Goal: Task Accomplishment & Management: Complete application form

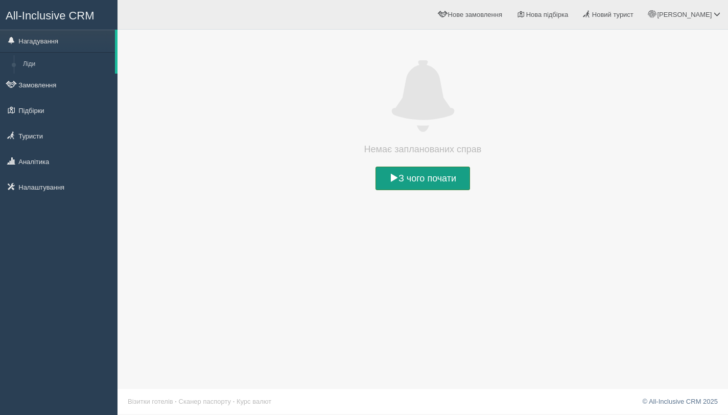
click at [430, 181] on link "З чого почати" at bounding box center [423, 179] width 95 height 24
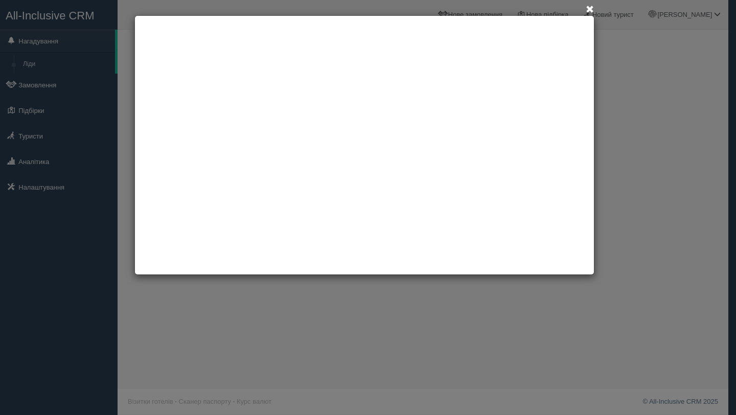
click at [591, 8] on span at bounding box center [590, 10] width 8 height 8
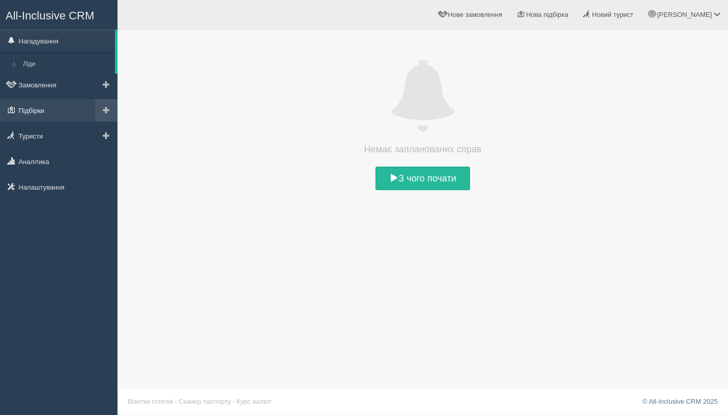
click at [47, 113] on link "Підбірки" at bounding box center [59, 110] width 118 height 22
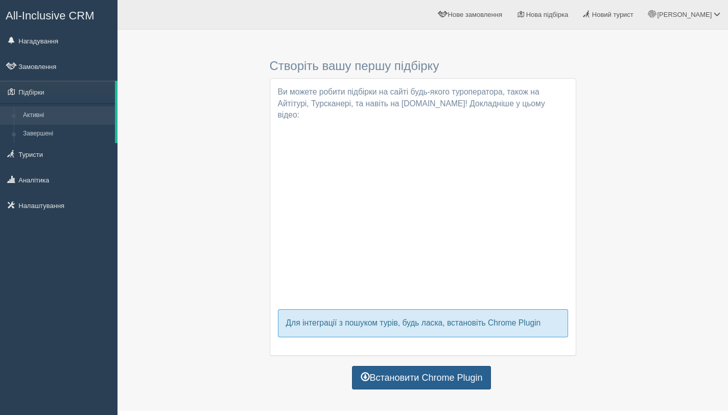
click at [413, 366] on link "Встановити Chrome Plugin" at bounding box center [422, 378] width 140 height 24
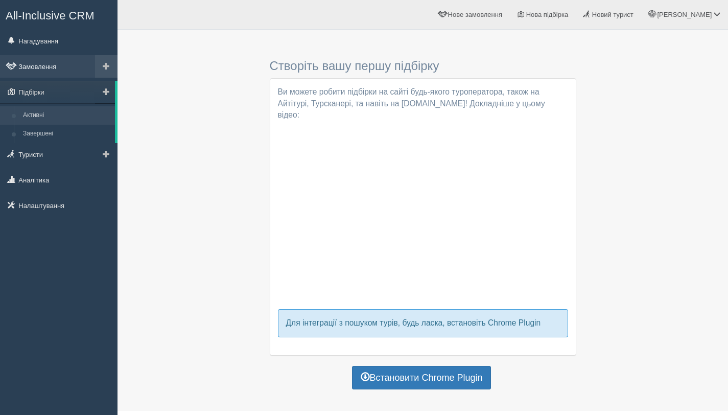
click at [23, 66] on link "Замовлення" at bounding box center [59, 66] width 118 height 22
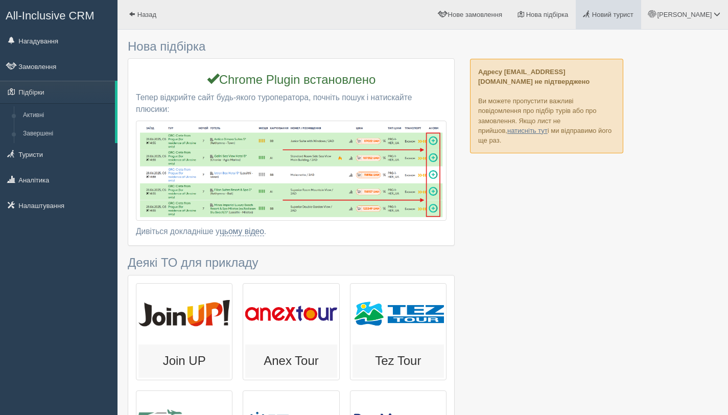
click at [631, 16] on span "Новий турист" at bounding box center [612, 15] width 41 height 8
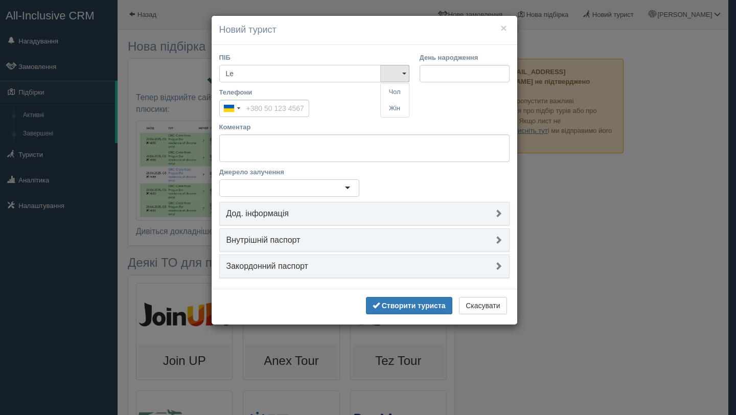
type input "L"
click at [395, 111] on link "Жін" at bounding box center [395, 108] width 28 height 17
click at [257, 77] on input "ПІБ" at bounding box center [300, 73] width 162 height 17
type input "Лена Охтень"
click at [270, 148] on textarea "Коментар" at bounding box center [364, 148] width 290 height 28
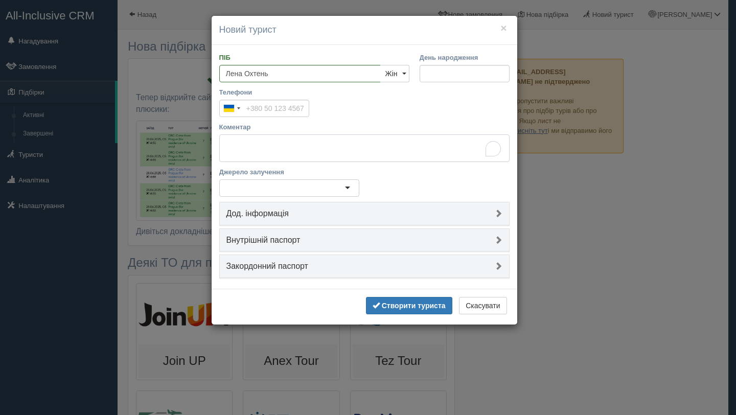
click at [270, 148] on textarea "Коментар" at bounding box center [364, 148] width 290 height 28
click at [255, 145] on textarea "Коментар" at bounding box center [364, 148] width 290 height 28
paste textarea "Добрий день. Цікавить відпочинок виліт ([GEOGRAPHIC_DATA] або Брістоль 23,24,25…"
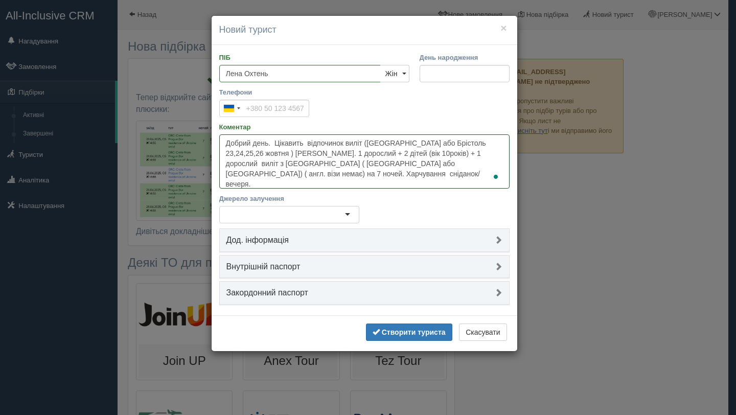
paste textarea "Один номер (одна кімната) але якщо два номери будуть дешевше то також підходить…"
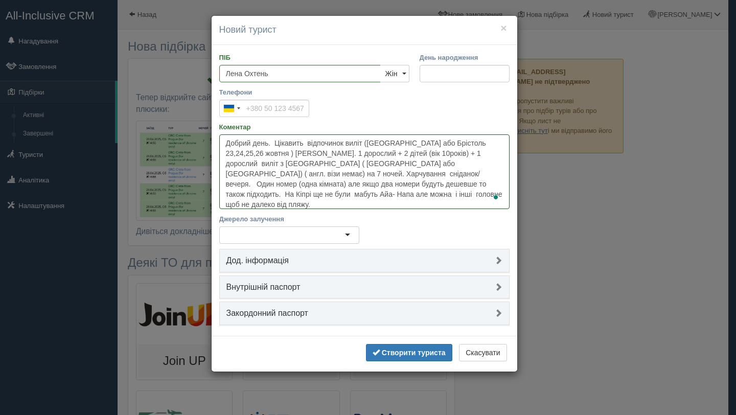
click at [287, 173] on textarea "Добрий день. Цікавить відпочинок виліт (Лондон або Брістоль 23,24,25,26 жовтня …" at bounding box center [364, 171] width 290 height 75
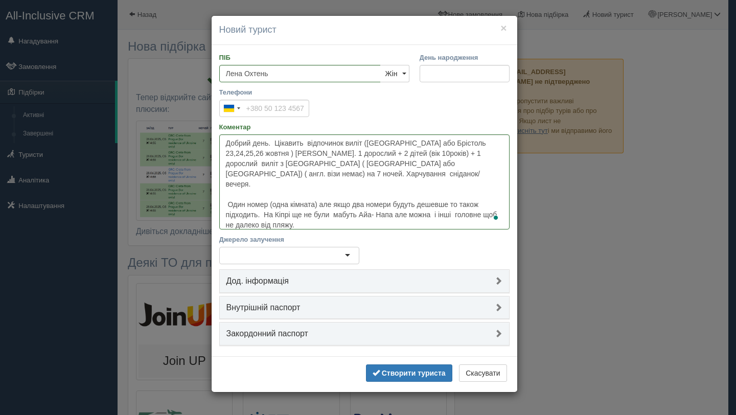
click at [282, 256] on div at bounding box center [289, 255] width 140 height 17
type textarea "Добрий день. Цікавить відпочинок виліт (Лондон або Брістоль 23,24,25,26 жовтня …"
click at [257, 286] on link "Дод. інформація" at bounding box center [364, 281] width 289 height 23
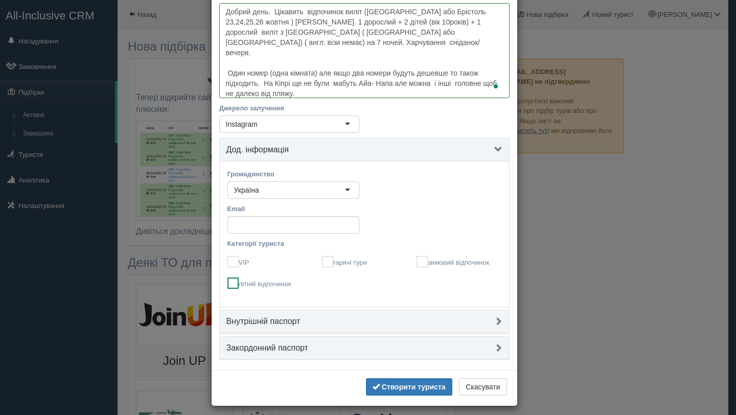
scroll to position [138, 0]
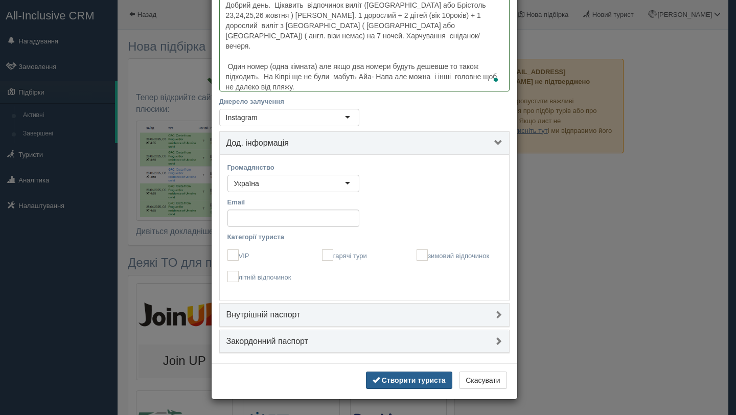
click at [414, 381] on b "Створити туриста" at bounding box center [414, 380] width 64 height 8
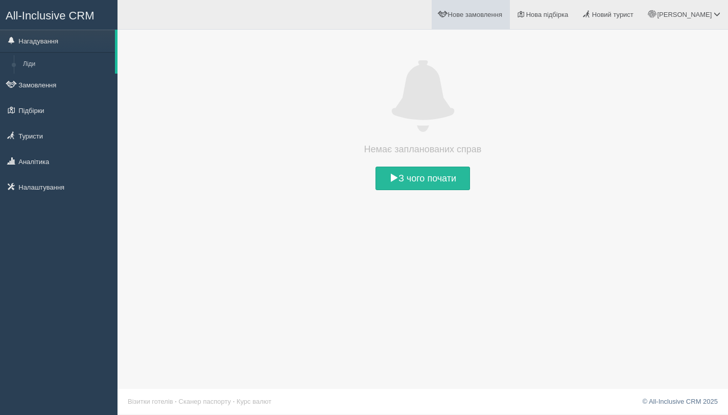
click at [498, 11] on span "Нове замовлення" at bounding box center [475, 15] width 54 height 8
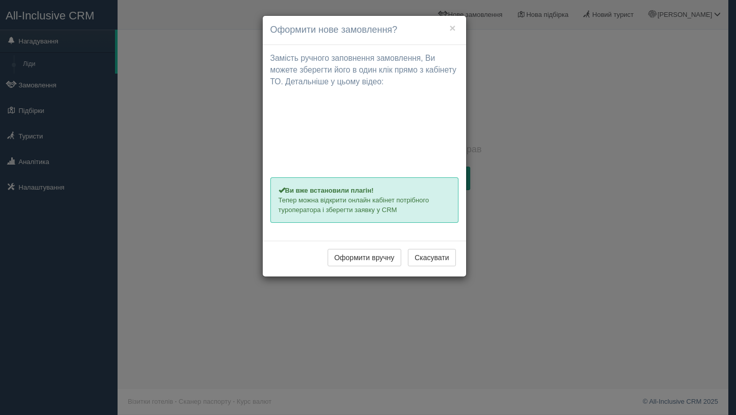
click at [562, 245] on div "× Оформити нове замовлення? Замість ручного заповнення замовлення, Ви можете зб…" at bounding box center [368, 207] width 736 height 415
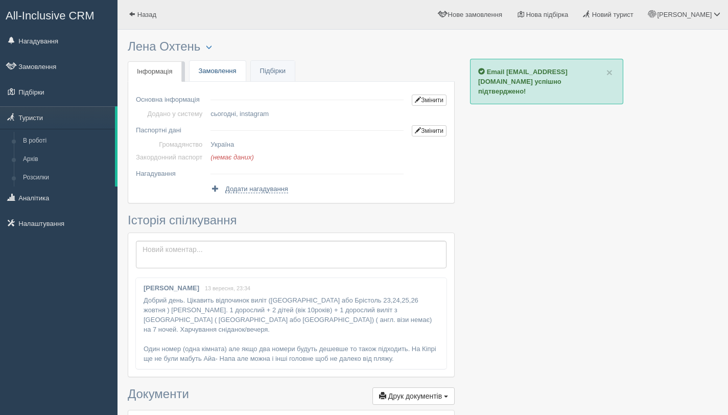
click at [216, 73] on link "Замовлення" at bounding box center [218, 71] width 56 height 21
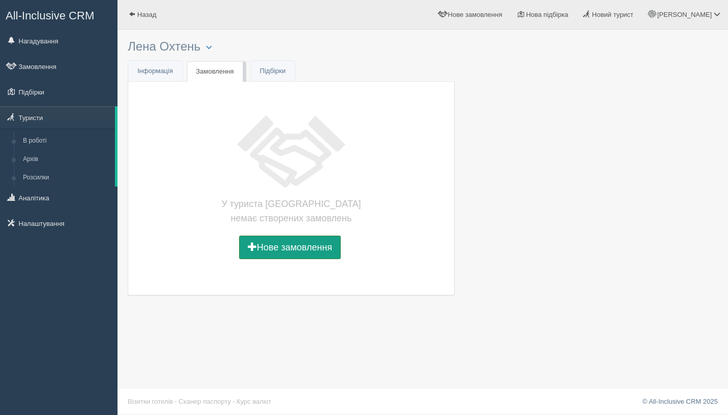
click at [288, 248] on button "Нове замовлення" at bounding box center [290, 248] width 102 height 24
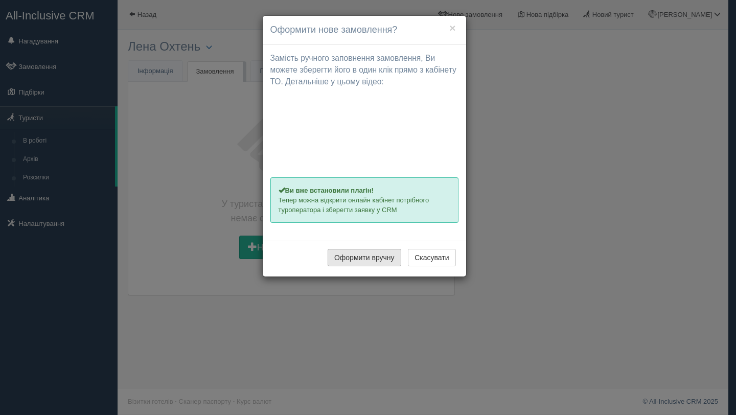
click at [376, 259] on button "Оформити вручну" at bounding box center [365, 257] width 74 height 17
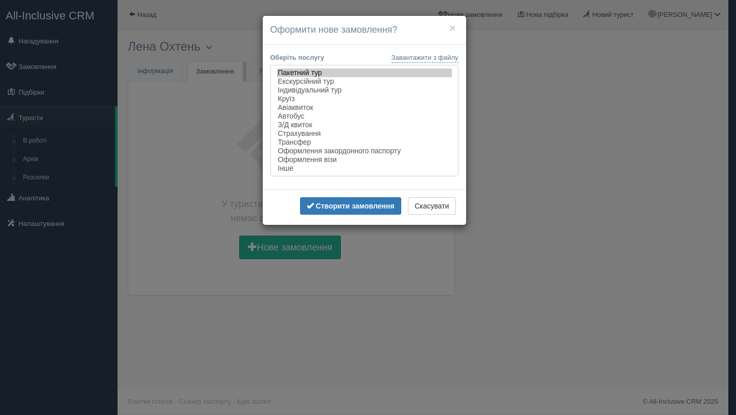
select select "individual"
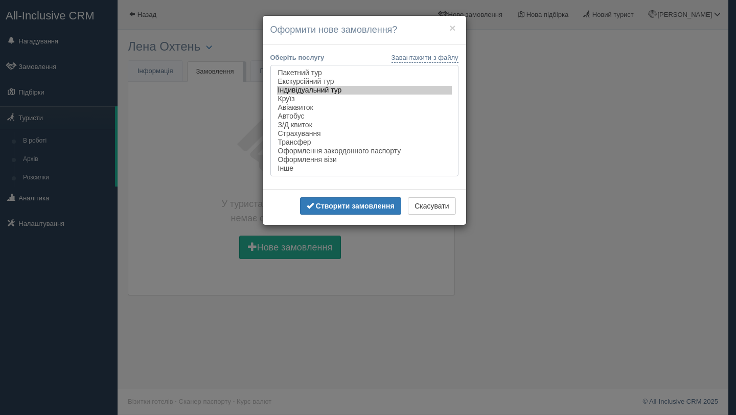
click at [325, 90] on option "Індивідуальний тур" at bounding box center [364, 90] width 175 height 9
click at [335, 203] on button "Створити замовлення" at bounding box center [350, 205] width 101 height 17
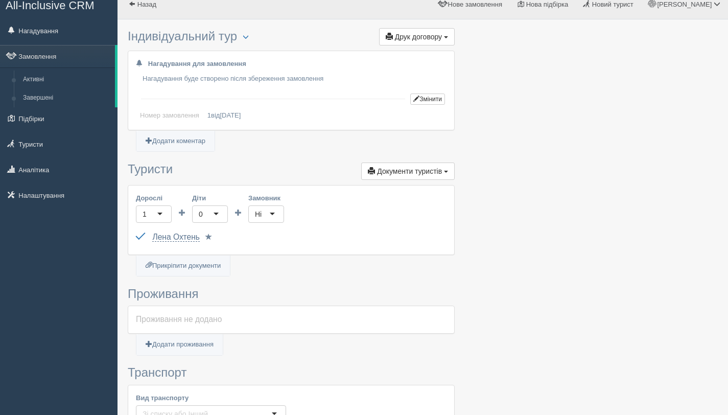
scroll to position [11, 0]
click at [160, 213] on div "1" at bounding box center [154, 213] width 36 height 17
click at [216, 213] on div "0" at bounding box center [210, 213] width 36 height 17
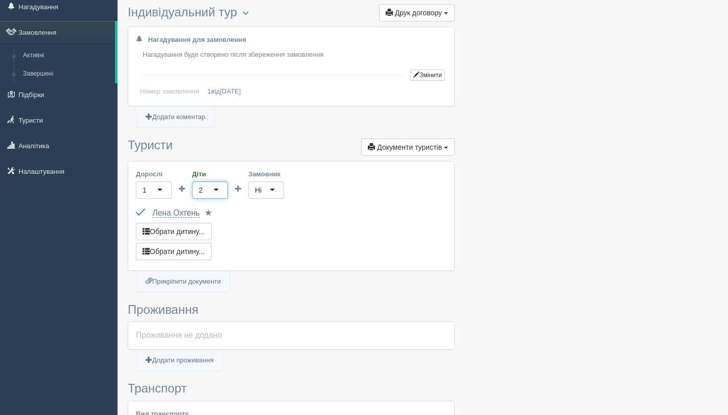
scroll to position [87, 0]
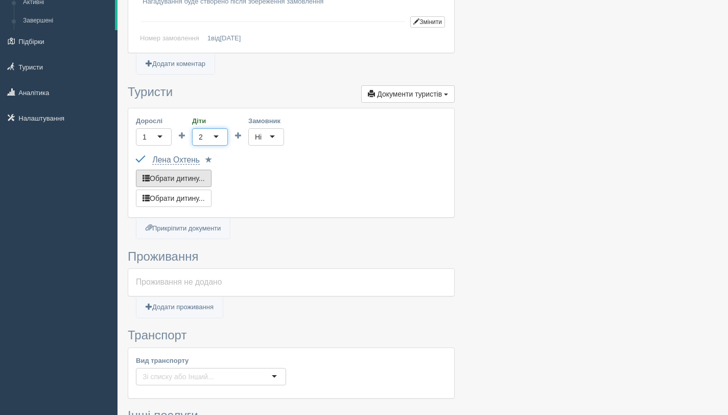
click at [159, 182] on button "Обрати дитину..." at bounding box center [174, 178] width 76 height 17
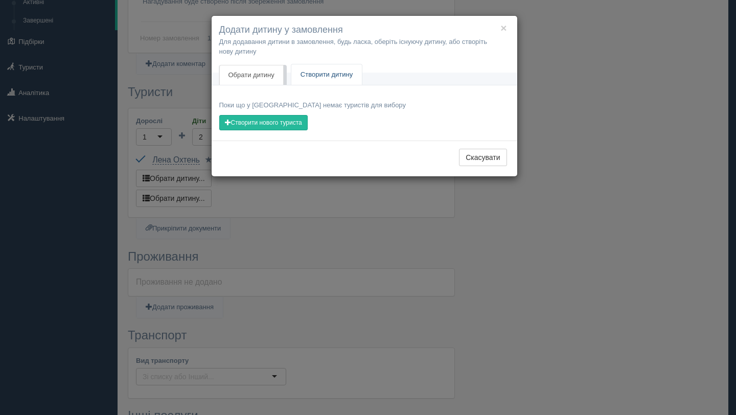
click at [315, 79] on link "Створити дитину" at bounding box center [326, 74] width 71 height 21
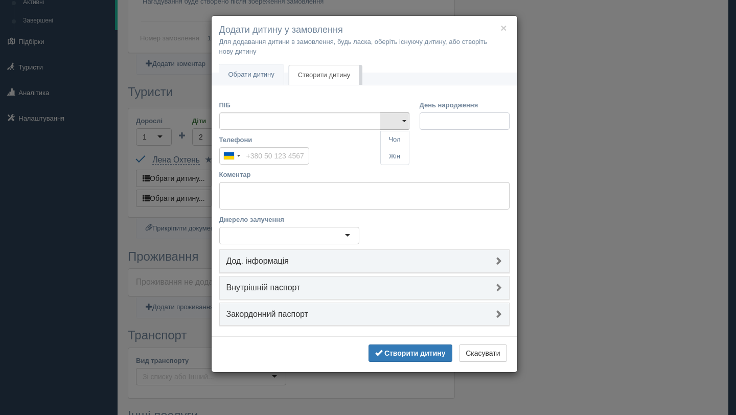
click at [458, 122] on input "День народження" at bounding box center [465, 120] width 90 height 17
drag, startPoint x: 480, startPoint y: 123, endPoint x: 401, endPoint y: 109, distance: 79.9
click at [401, 109] on div "ПІБ Чол Жін Чол Жін День народження" at bounding box center [364, 117] width 301 height 35
click at [475, 122] on input "20.1м.рррр" at bounding box center [465, 120] width 90 height 17
drag, startPoint x: 474, startPoint y: 122, endPoint x: 413, endPoint y: 119, distance: 61.4
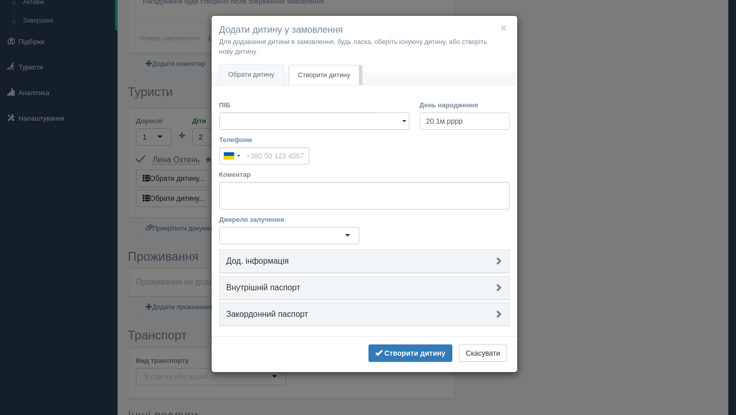
click at [413, 119] on div "ПІБ Чол Жін Чол Жін День народження 20.1м.рррр" at bounding box center [364, 117] width 301 height 35
type input "01.01.2015"
click at [401, 351] on b "Створити дитину" at bounding box center [414, 353] width 61 height 8
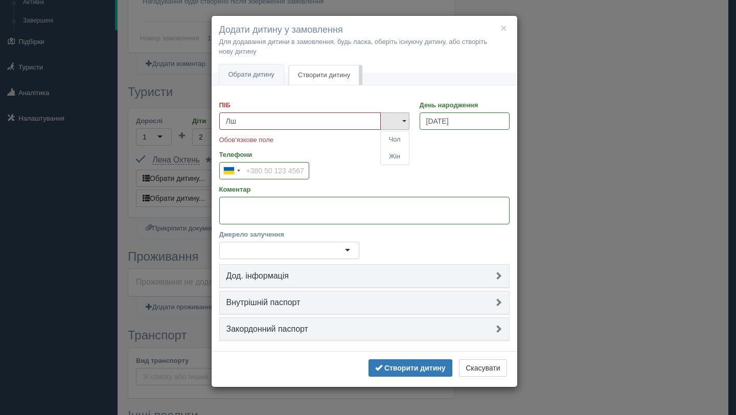
type input "Л"
click at [250, 117] on input "ПІБ" at bounding box center [300, 120] width 162 height 17
type input "Kid 01"
click at [396, 370] on b "Створити дитину" at bounding box center [414, 368] width 61 height 8
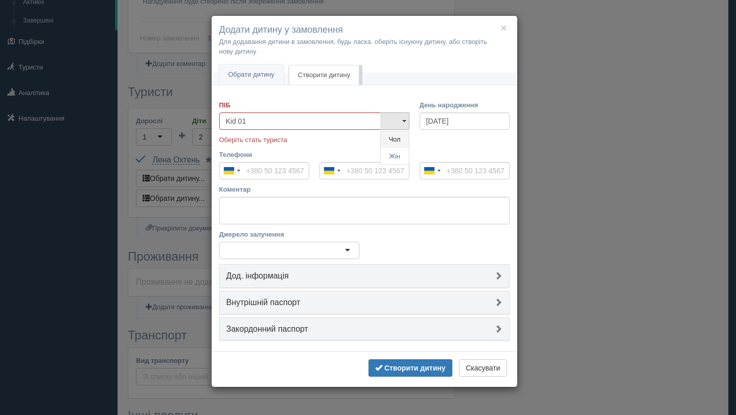
click at [396, 137] on link "Чол" at bounding box center [395, 139] width 28 height 17
click at [402, 366] on b "Створити дитину" at bounding box center [414, 368] width 61 height 8
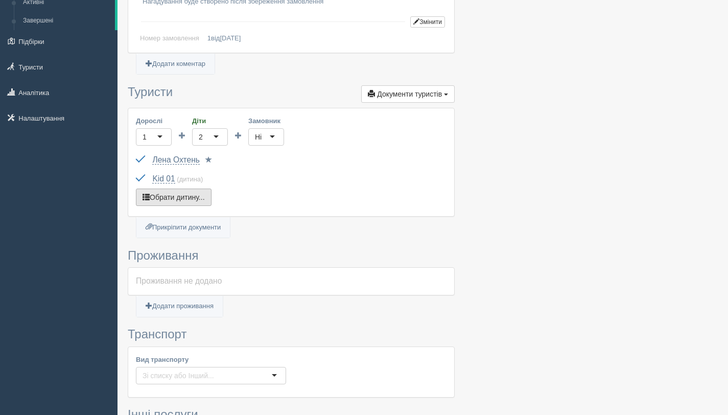
click at [174, 196] on button "Обрати дитину..." at bounding box center [174, 197] width 76 height 17
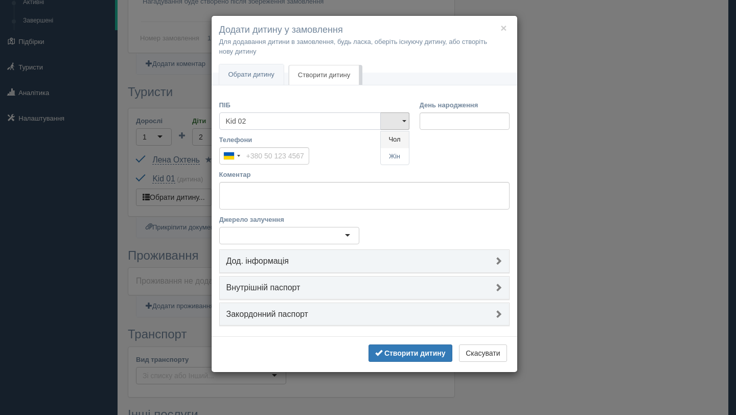
type input "Kid 02"
click at [397, 142] on link "Чол" at bounding box center [395, 139] width 28 height 17
click at [447, 119] on input "День народження" at bounding box center [465, 120] width 90 height 17
type input "01.01.2015"
click at [394, 352] on b "Створити дитину" at bounding box center [414, 353] width 61 height 8
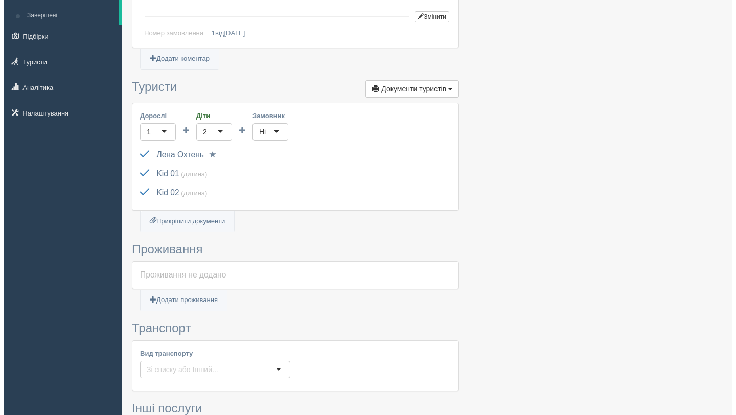
scroll to position [102, 0]
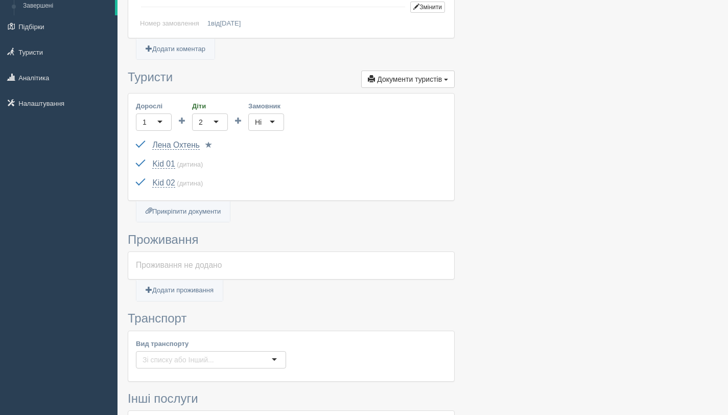
click at [182, 269] on div "Проживання не додано" at bounding box center [291, 266] width 311 height 12
click at [182, 292] on link "Додати проживання" at bounding box center [179, 290] width 86 height 21
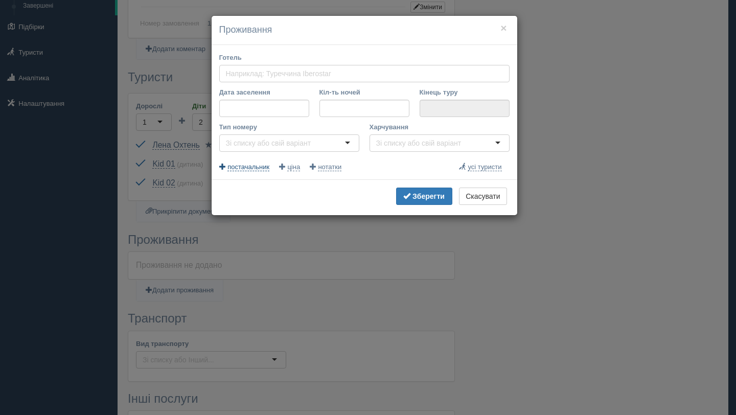
click at [251, 166] on span "постачальник" at bounding box center [248, 167] width 42 height 8
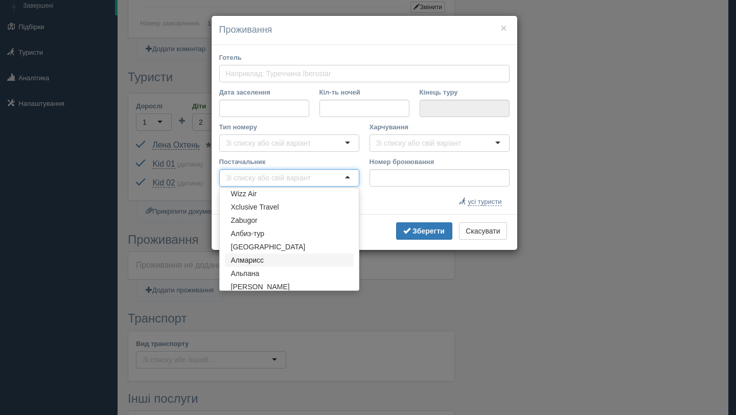
scroll to position [892, 0]
click at [348, 176] on div at bounding box center [289, 177] width 140 height 17
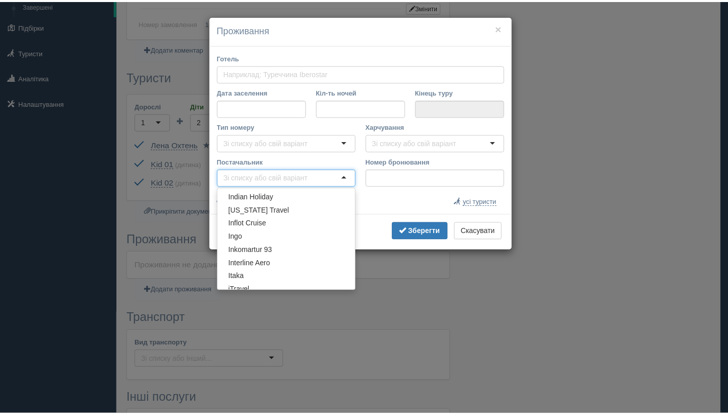
scroll to position [697, 0]
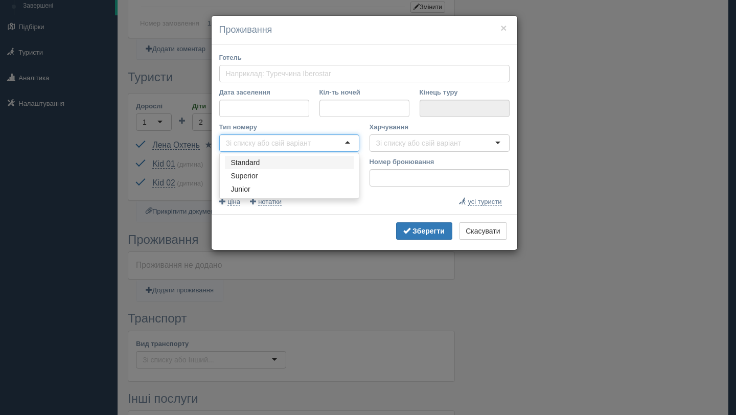
click at [262, 143] on input "Тип номеру" at bounding box center [273, 143] width 94 height 10
click at [390, 145] on input "Харчування" at bounding box center [423, 143] width 94 height 10
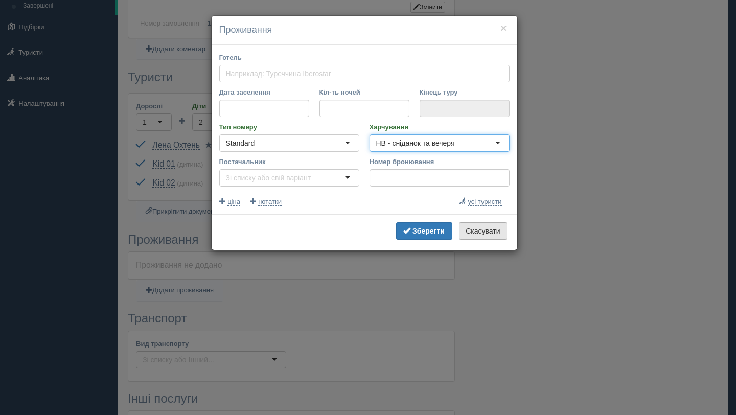
click at [487, 235] on button "Скасувати" at bounding box center [483, 230] width 48 height 17
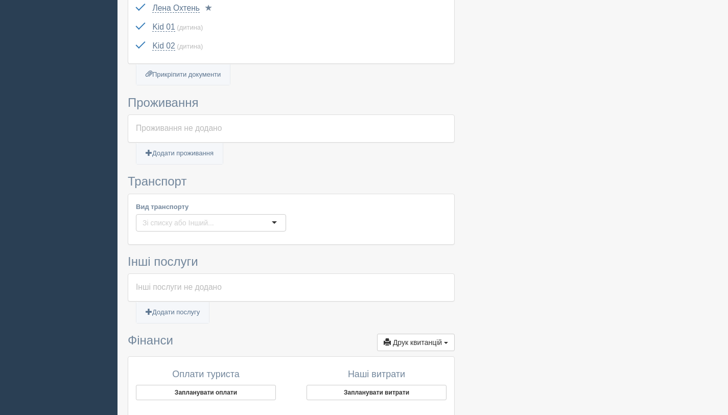
scroll to position [242, 0]
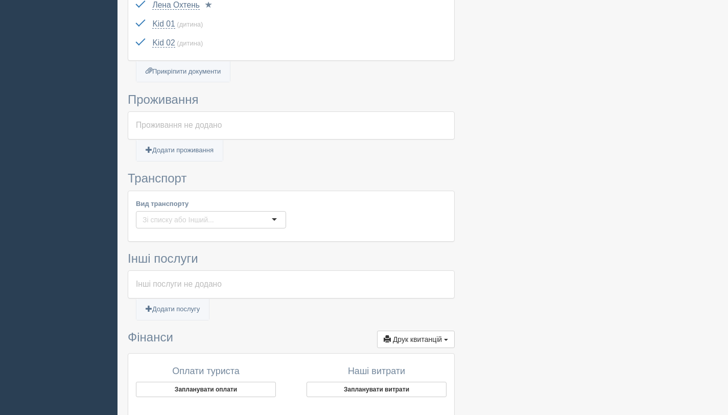
click at [165, 221] on input "Вид транспорту" at bounding box center [182, 220] width 79 height 10
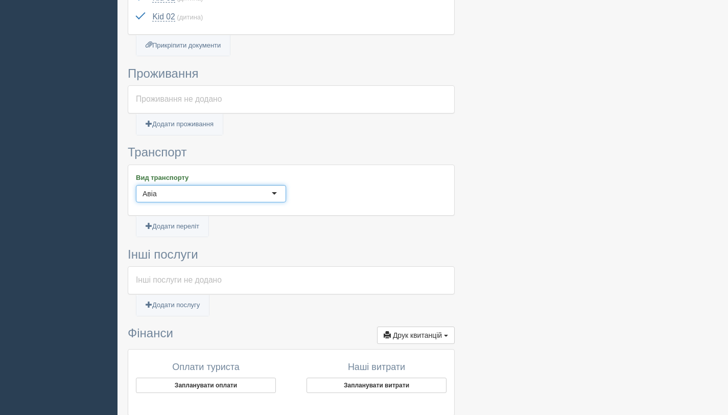
scroll to position [267, 0]
click at [175, 224] on link "Додати переліт" at bounding box center [172, 228] width 72 height 21
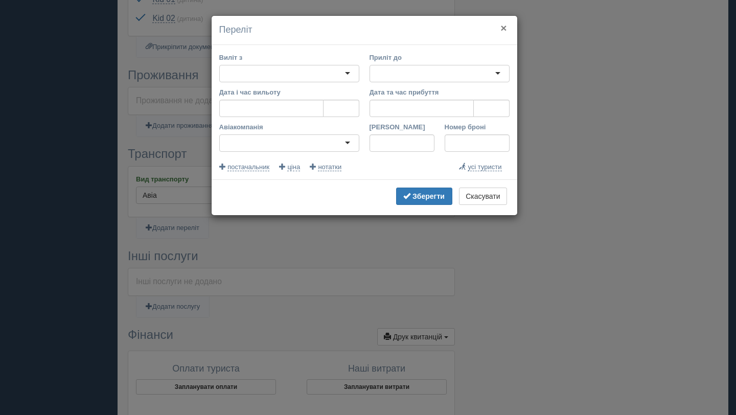
click at [504, 29] on button "×" at bounding box center [503, 27] width 6 height 11
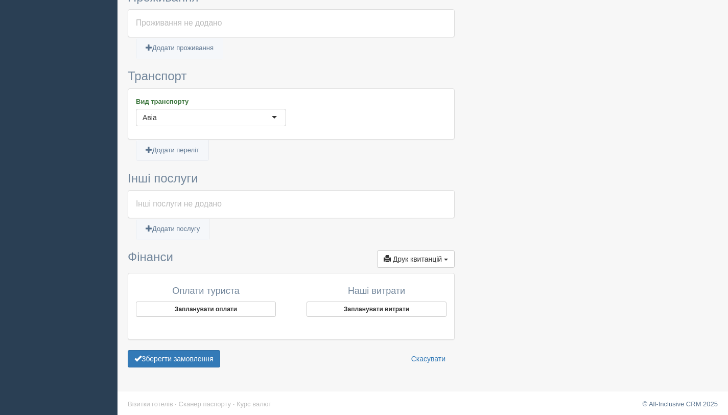
scroll to position [348, 0]
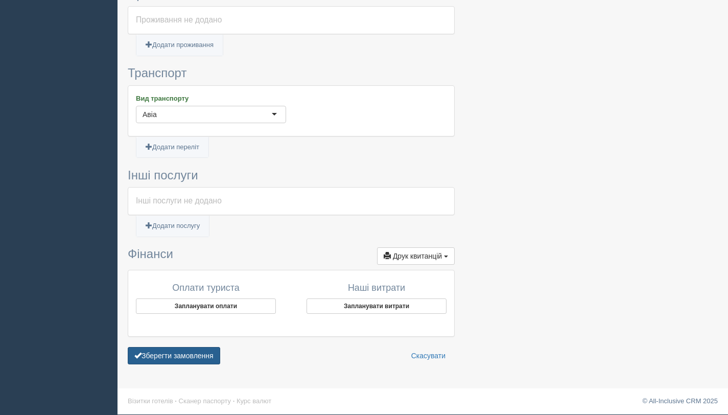
click at [146, 355] on button "Зберегти замовлення" at bounding box center [174, 355] width 93 height 17
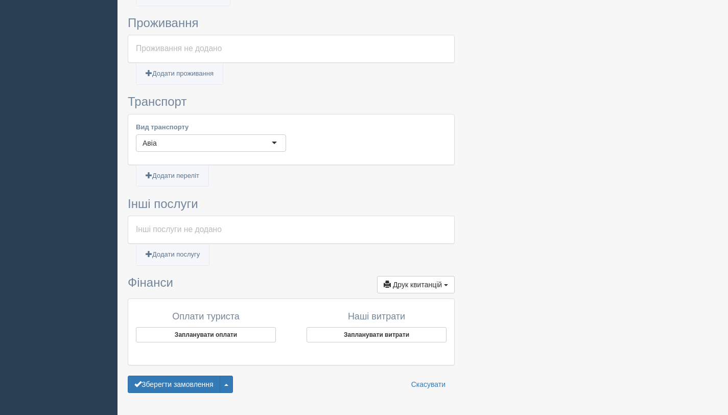
scroll to position [476, 0]
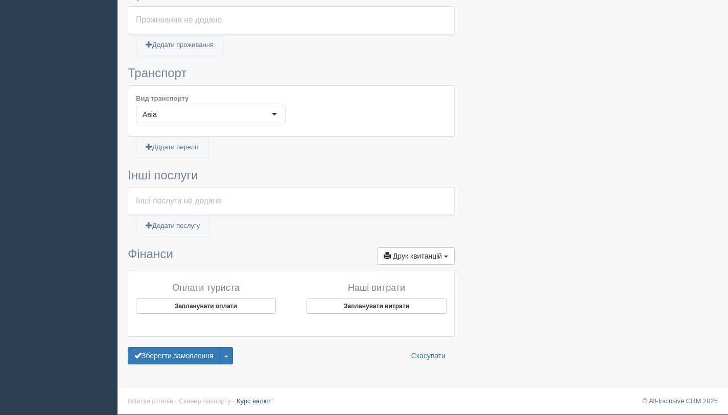
click at [256, 403] on link "Курс валют" at bounding box center [254, 401] width 35 height 8
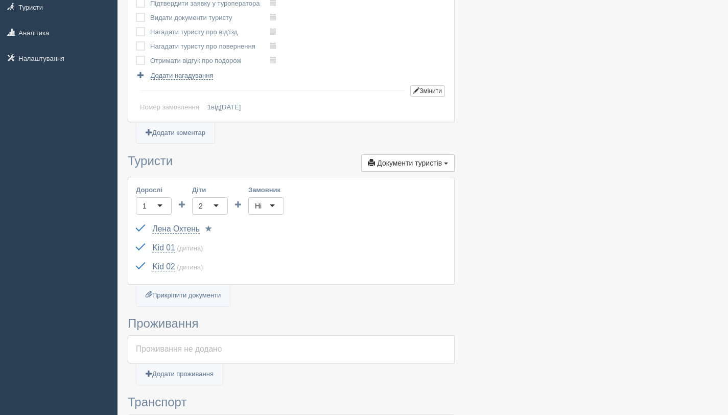
scroll to position [0, 0]
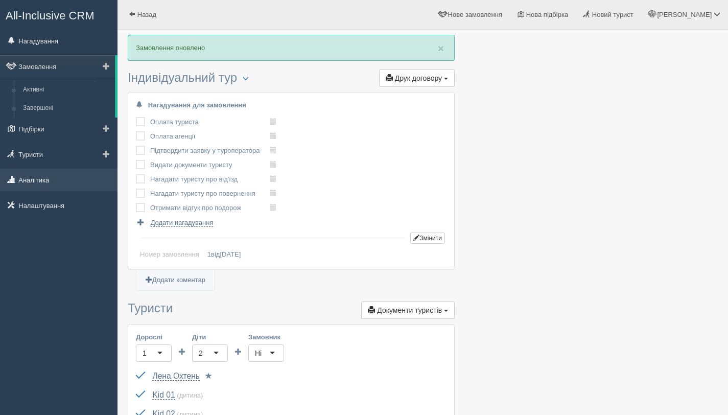
click at [34, 179] on link "Аналітика" at bounding box center [59, 180] width 118 height 22
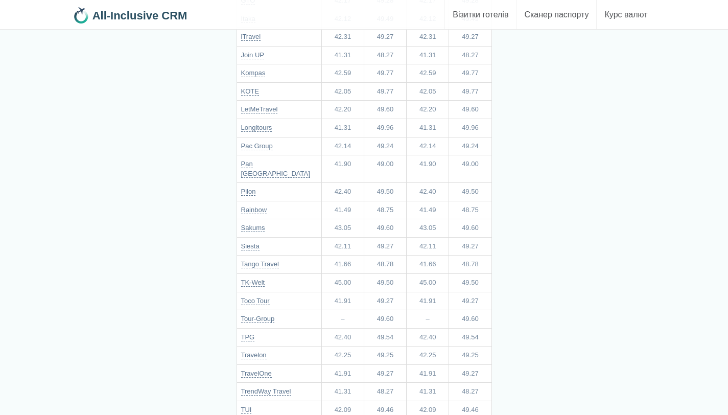
scroll to position [402, 0]
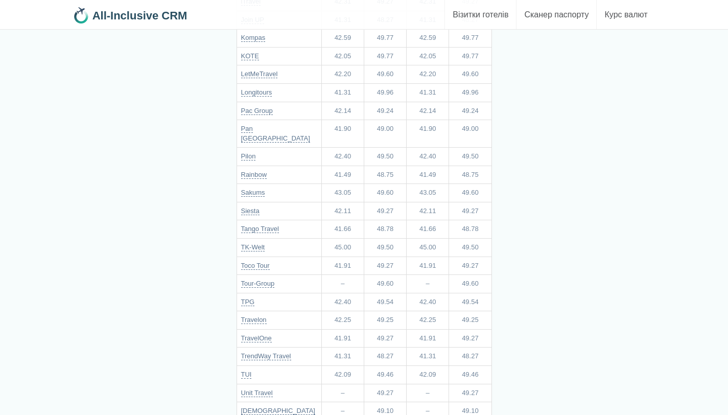
click at [470, 10] on link "Візитки готелів" at bounding box center [480, 14] width 71 height 29
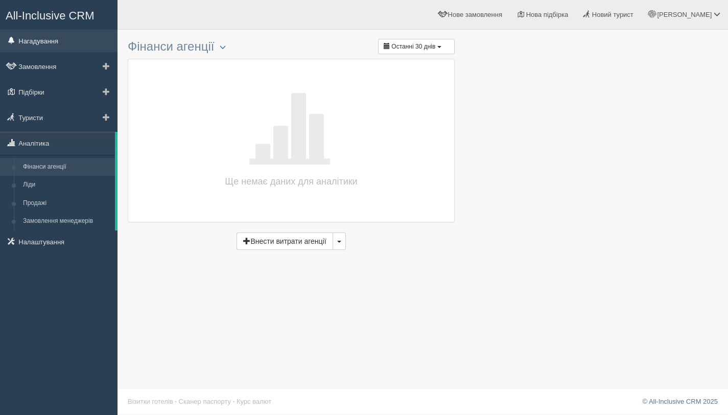
click at [41, 44] on link "Нагадування" at bounding box center [59, 41] width 118 height 22
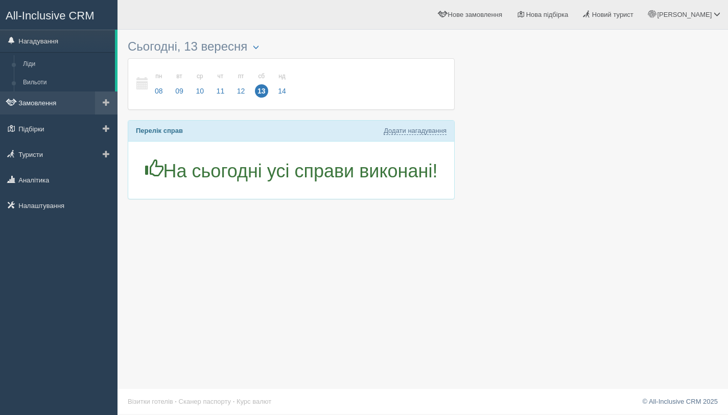
click at [29, 100] on link "Замовлення" at bounding box center [59, 102] width 118 height 22
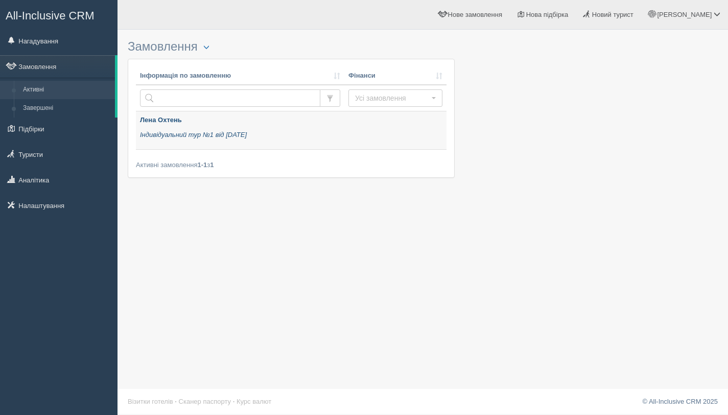
click at [176, 135] on icon "Індивідуальний тур №1 від [DATE]" at bounding box center [193, 135] width 107 height 8
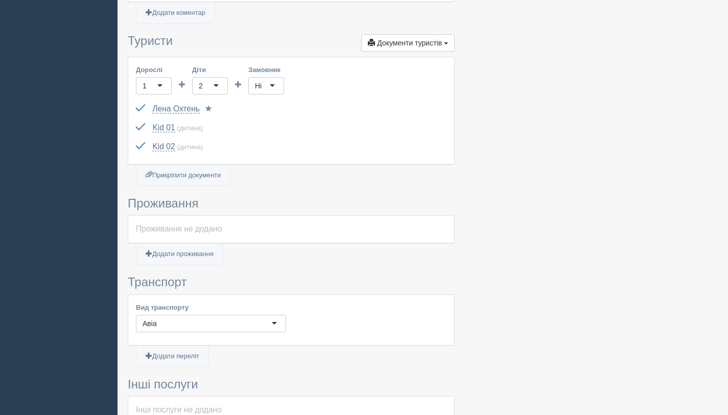
scroll to position [248, 0]
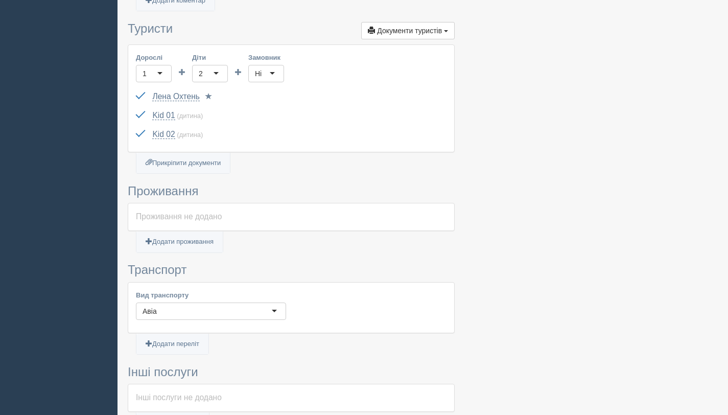
click at [177, 223] on div "Проживання не додано" at bounding box center [291, 216] width 326 height 27
click at [180, 248] on link "Додати проживання" at bounding box center [179, 242] width 86 height 21
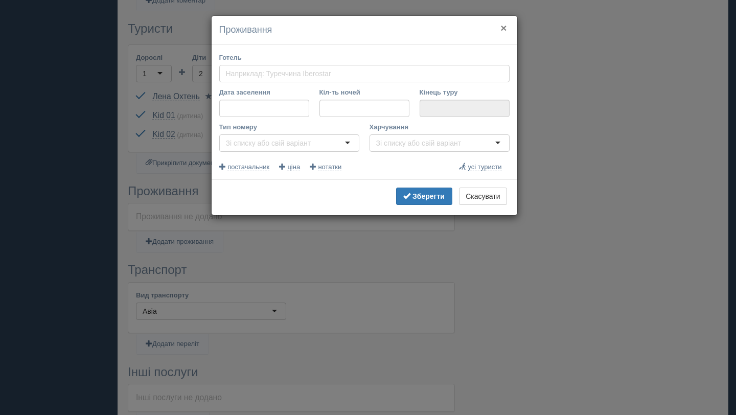
click at [504, 30] on button "×" at bounding box center [503, 27] width 6 height 11
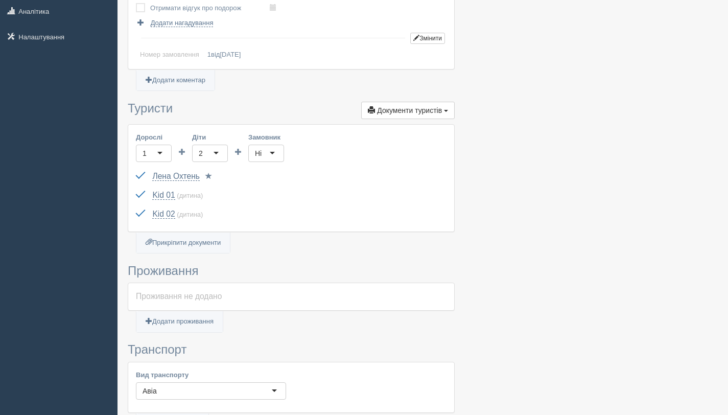
scroll to position [144, 0]
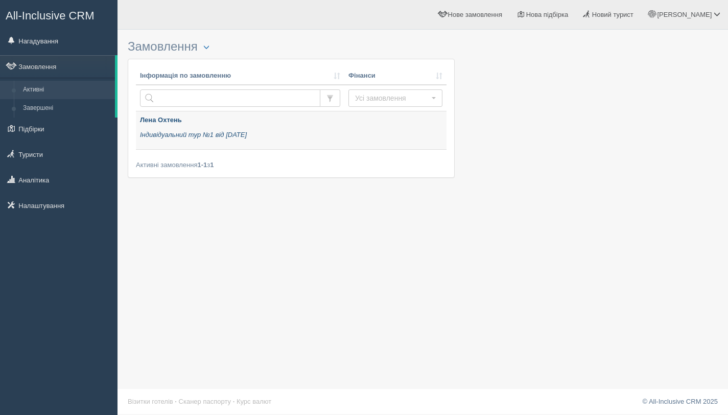
click at [215, 138] on icon "Індивідуальний тур №1 від [DATE]" at bounding box center [193, 135] width 107 height 8
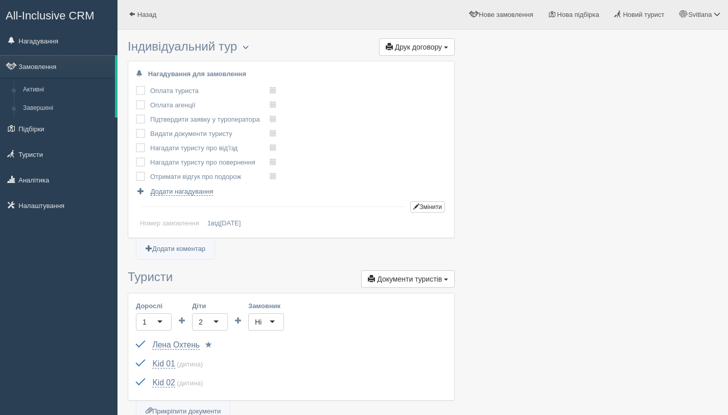
scroll to position [70, 0]
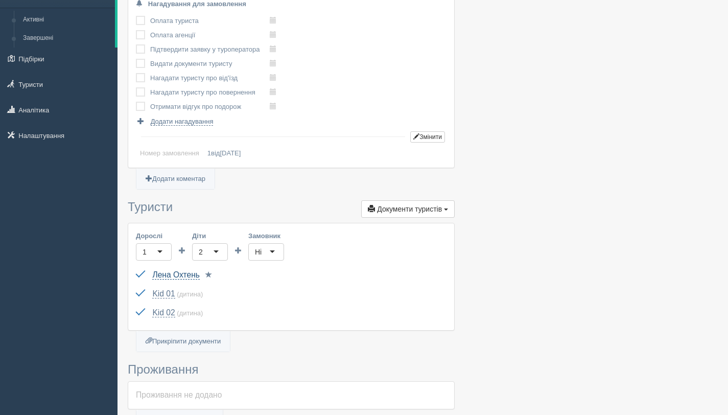
click at [173, 277] on link "Лена Охтень" at bounding box center [175, 274] width 47 height 9
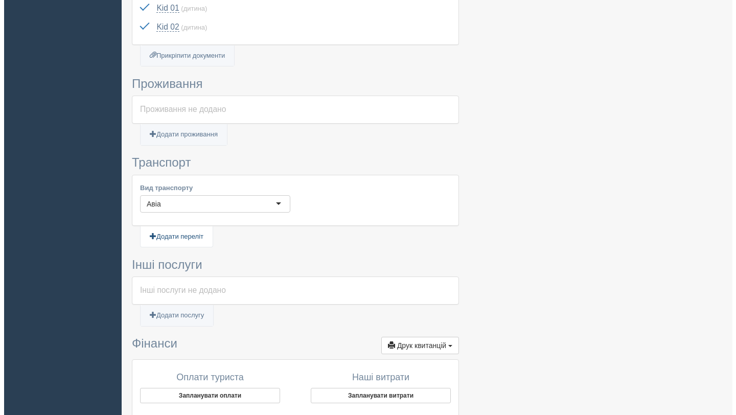
scroll to position [357, 0]
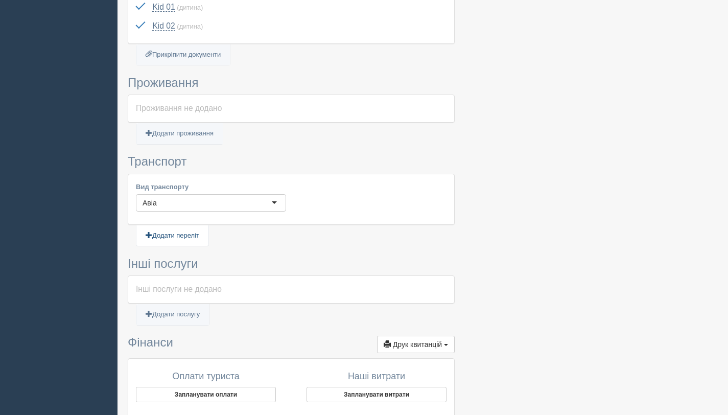
click at [192, 235] on link "Додати переліт" at bounding box center [172, 235] width 72 height 21
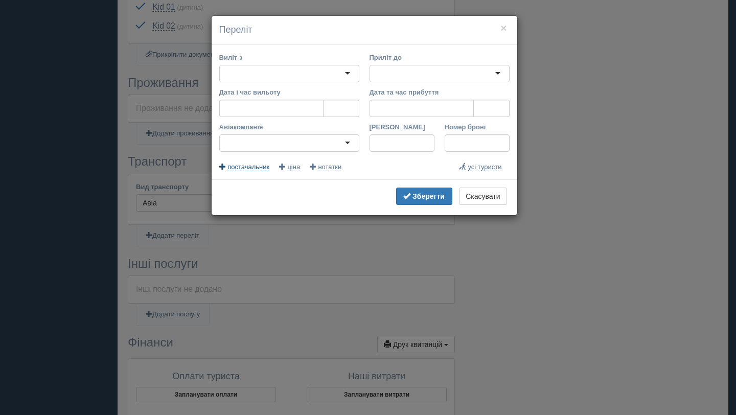
click at [250, 167] on span "постачальник" at bounding box center [248, 167] width 42 height 8
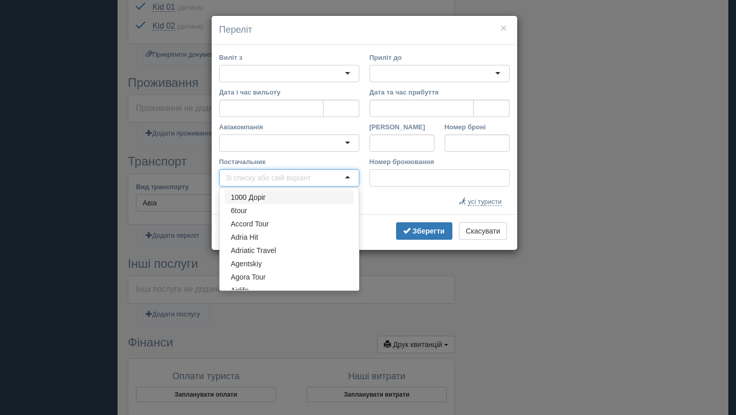
click at [410, 181] on input "Номер бронювання" at bounding box center [440, 177] width 140 height 17
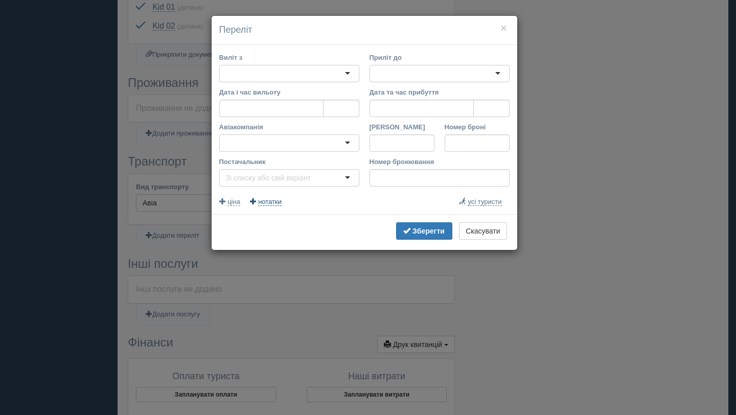
click at [272, 201] on span "нотатки" at bounding box center [270, 202] width 24 height 8
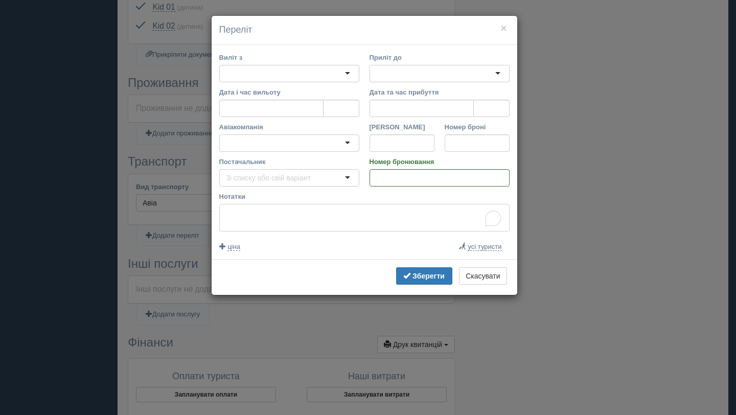
paste textarea "https://flights.booking.com/checkout/pax/d6a1f_3904B@H4sIAAAAAAAA_22Q3W6jMBCFny…"
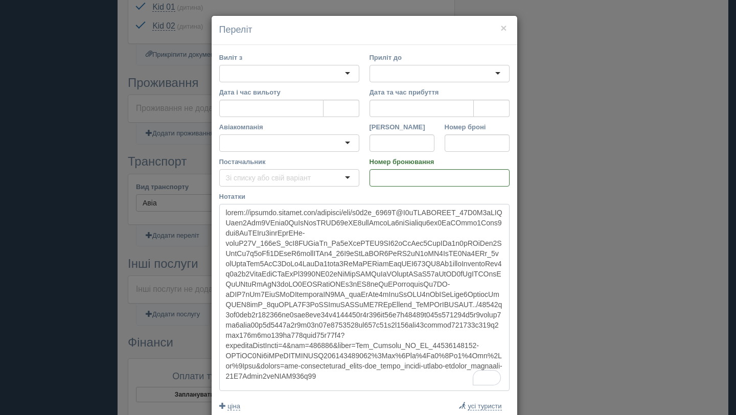
type textarea "https://flights.booking.com/checkout/pax/d6a1f_3904B@H4sIAAAAAAAA_22Q3W6jMBCFny…"
click at [249, 144] on div at bounding box center [289, 142] width 140 height 17
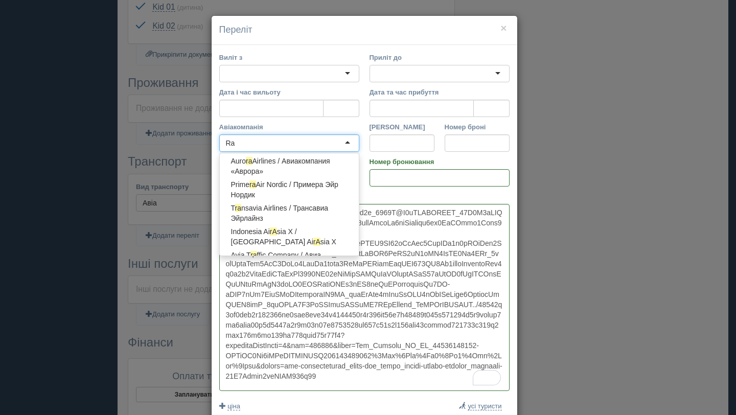
scroll to position [3, 0]
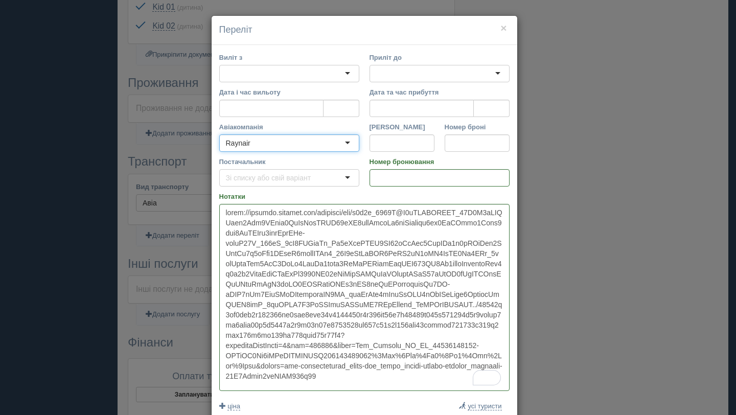
type input "Raynair"
click at [393, 144] on input "Рейс" at bounding box center [402, 142] width 65 height 17
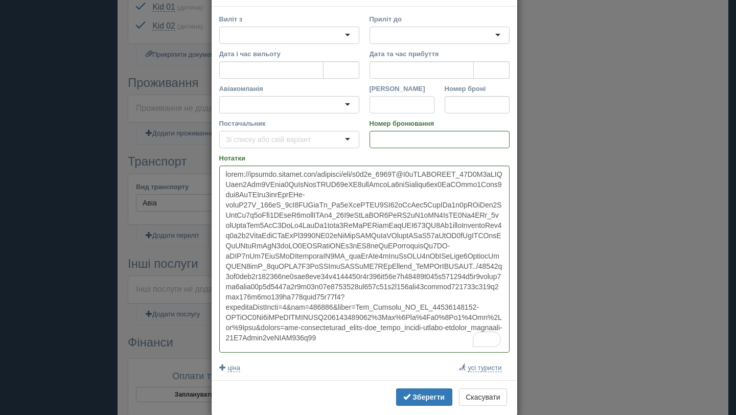
scroll to position [0, 0]
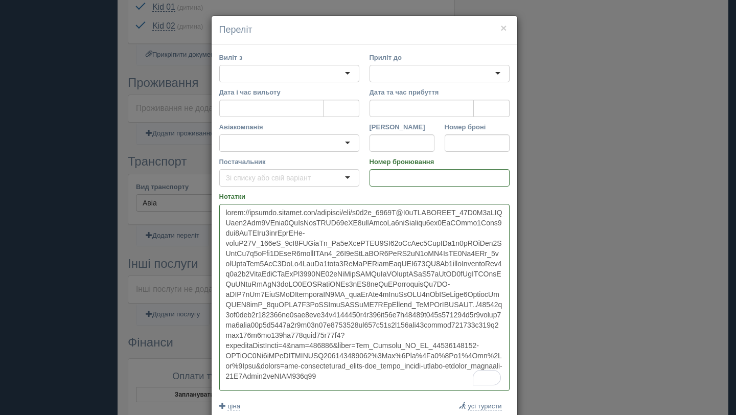
click at [243, 74] on div at bounding box center [289, 73] width 140 height 17
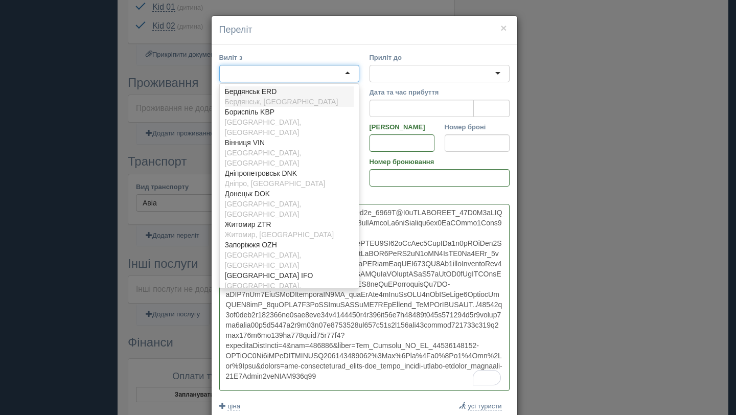
click at [243, 74] on div at bounding box center [289, 73] width 140 height 17
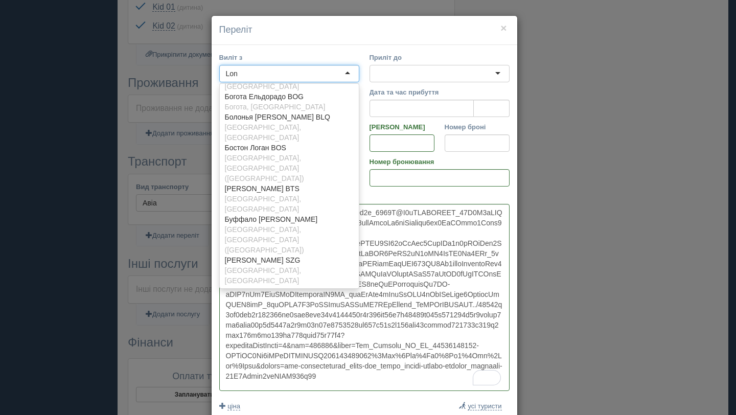
scroll to position [3, 0]
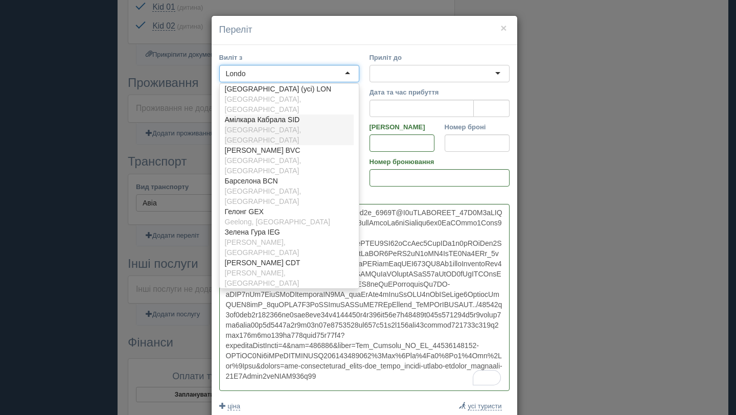
type input "London"
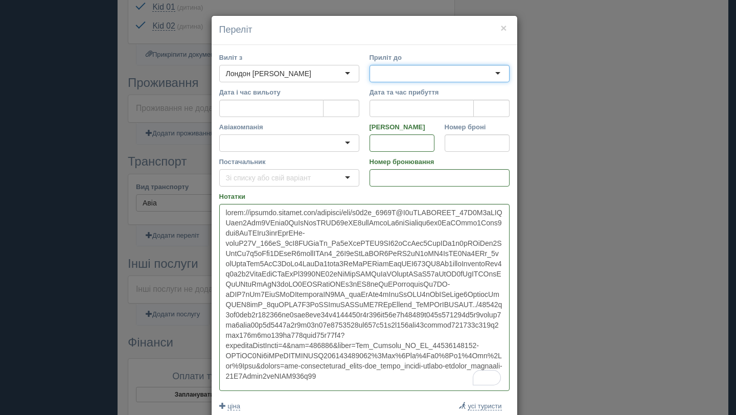
click at [389, 75] on div at bounding box center [440, 73] width 140 height 17
type input "Vale"
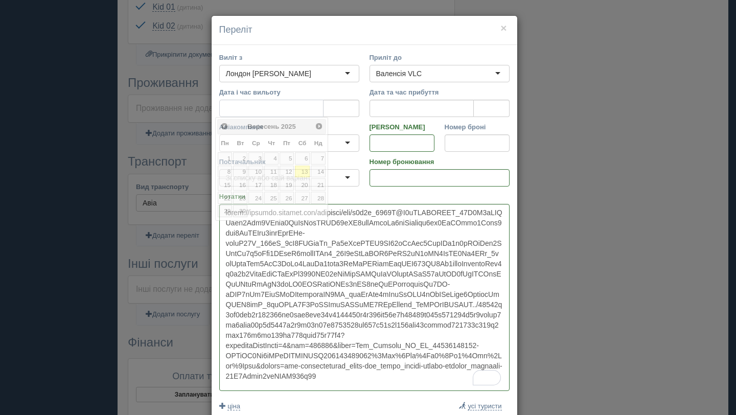
click at [258, 108] on input "Дата і час вильоту" at bounding box center [271, 108] width 104 height 17
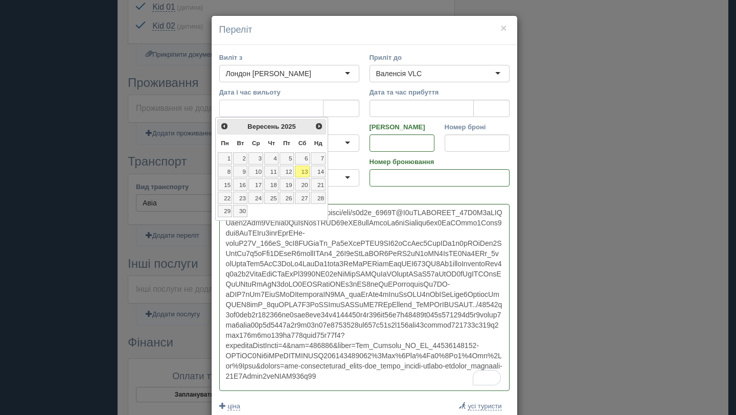
click at [306, 109] on input "Дата і час вильоту" at bounding box center [271, 108] width 104 height 17
click at [495, 127] on label "Номер броні" at bounding box center [477, 127] width 65 height 10
click at [495, 134] on input "Номер броні" at bounding box center [477, 142] width 65 height 17
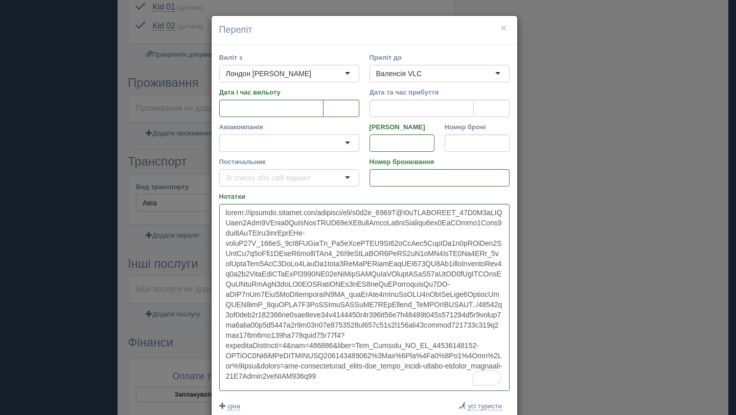
click at [307, 176] on input "Постачальник" at bounding box center [273, 178] width 94 height 10
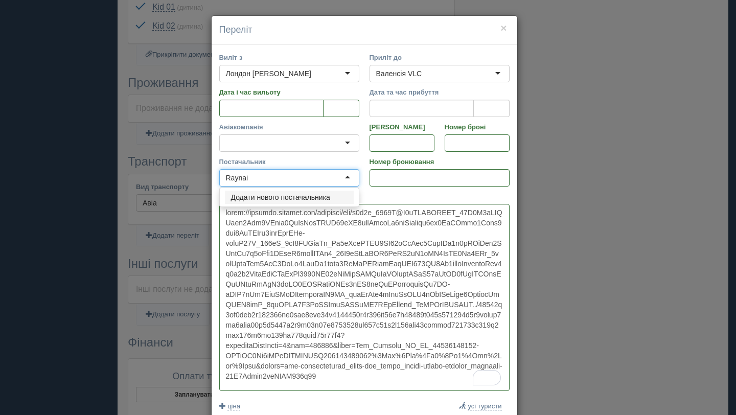
type input "Raynair"
click at [287, 175] on input "Raynair" at bounding box center [273, 178] width 94 height 10
click at [393, 180] on input "Номер бронювання" at bounding box center [440, 177] width 140 height 17
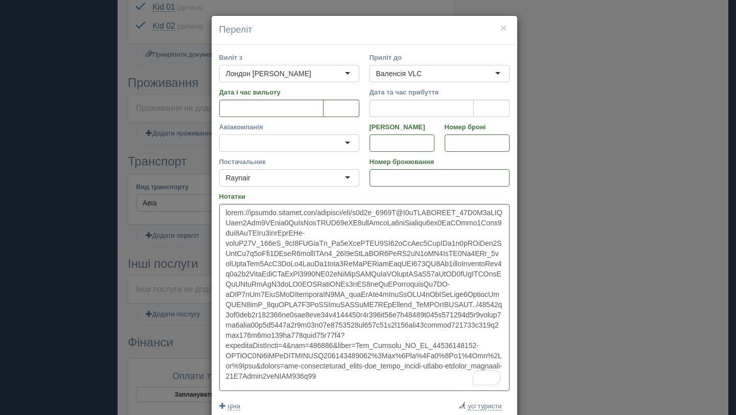
click at [229, 144] on div at bounding box center [289, 142] width 140 height 17
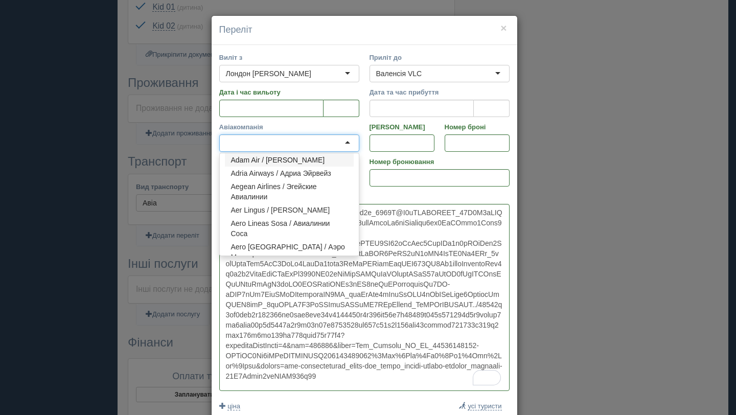
click at [229, 144] on div at bounding box center [289, 142] width 140 height 17
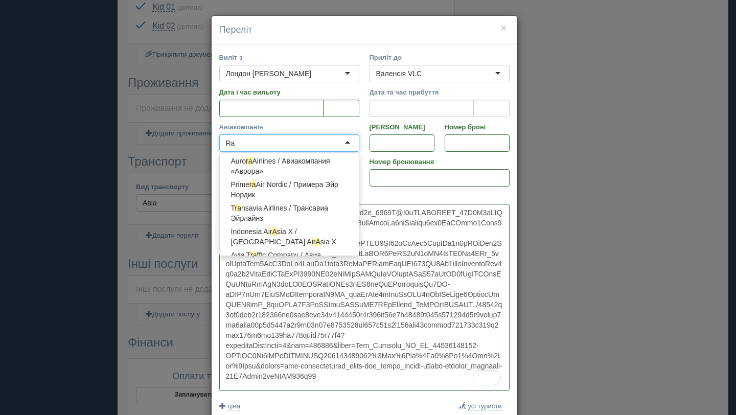
scroll to position [3, 0]
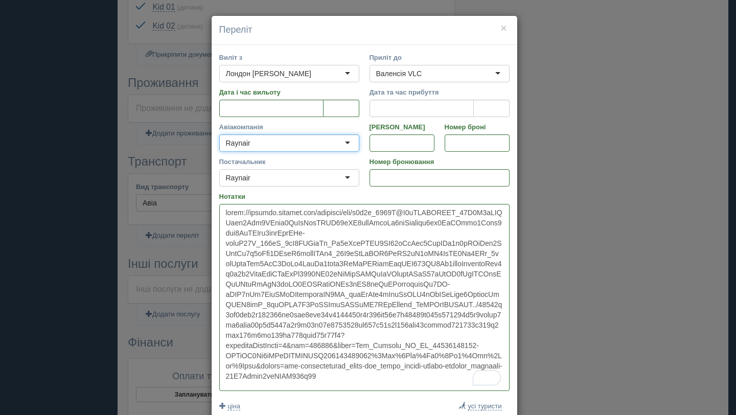
type input "Raynair"
click at [277, 178] on div "Raynair" at bounding box center [289, 177] width 140 height 17
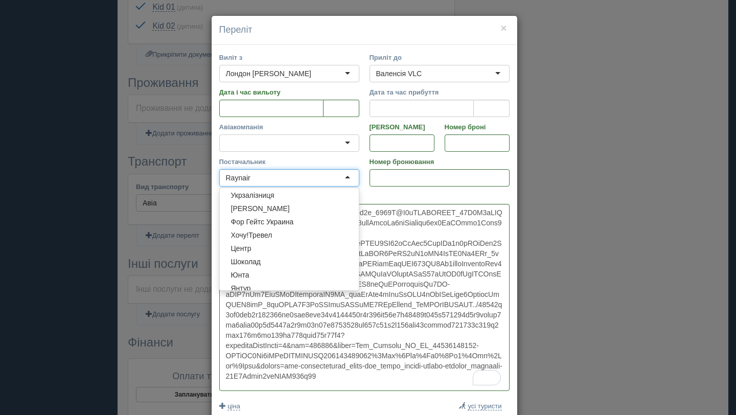
click at [277, 178] on div "Raynair" at bounding box center [289, 177] width 140 height 17
click at [269, 142] on div at bounding box center [289, 142] width 140 height 17
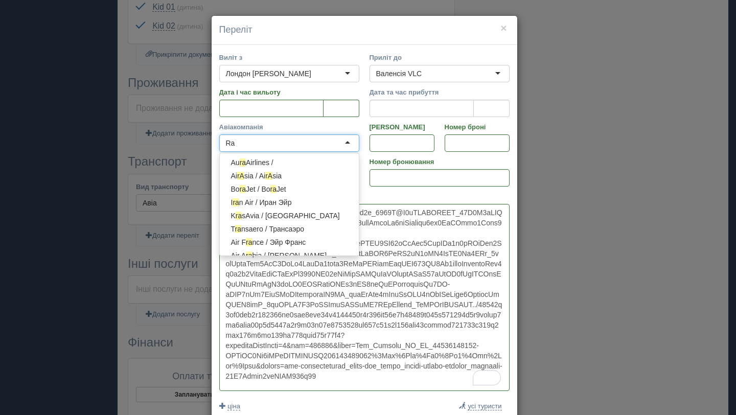
scroll to position [171, 0]
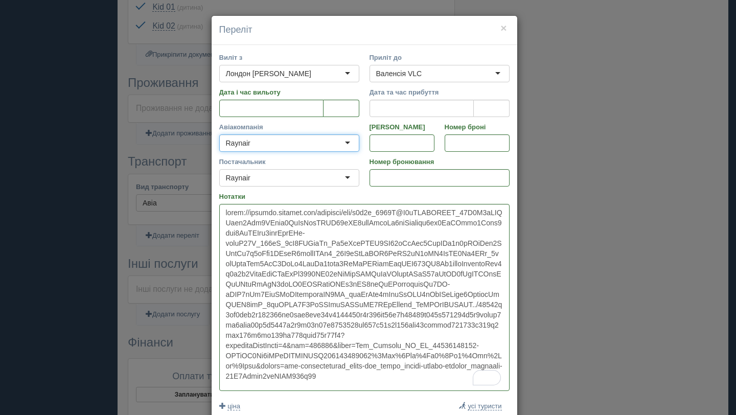
type input "Raynair"
click at [293, 160] on label "Постачальник" at bounding box center [289, 162] width 140 height 10
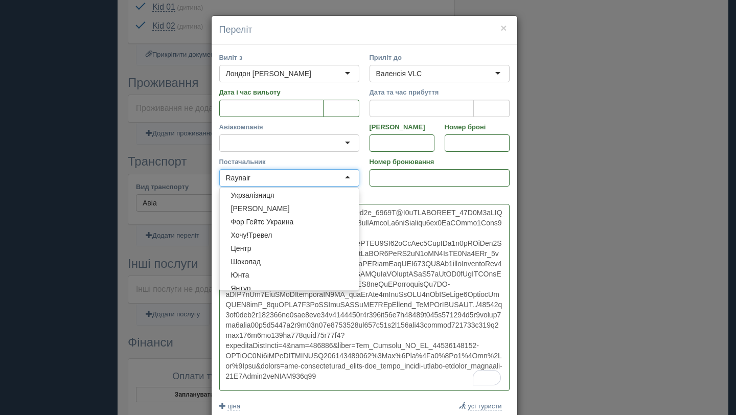
click at [416, 30] on h4 "Переліт" at bounding box center [364, 30] width 290 height 13
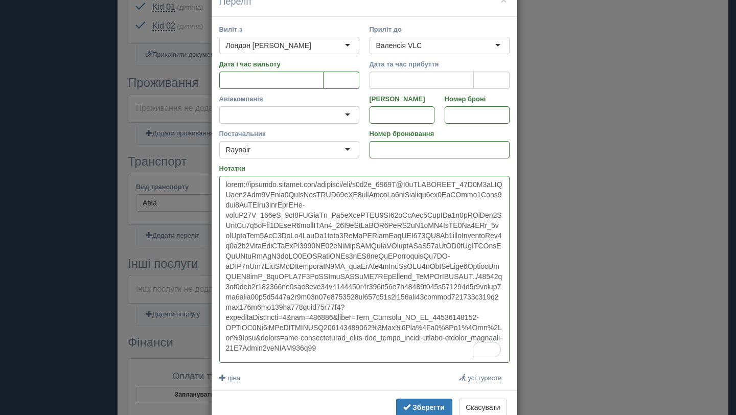
scroll to position [55, 0]
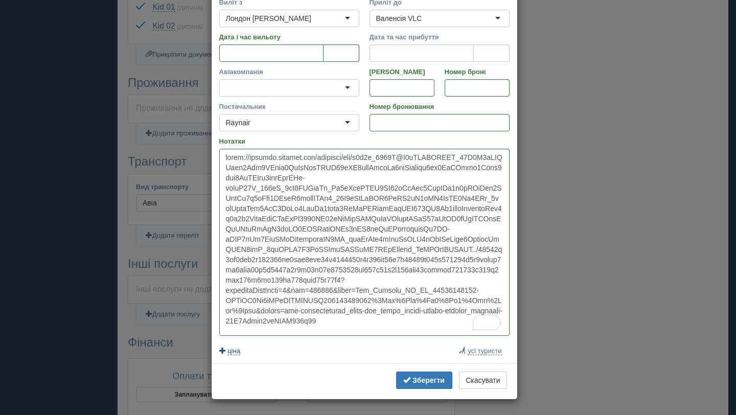
click at [227, 354] on span "ціна" at bounding box center [233, 351] width 13 height 8
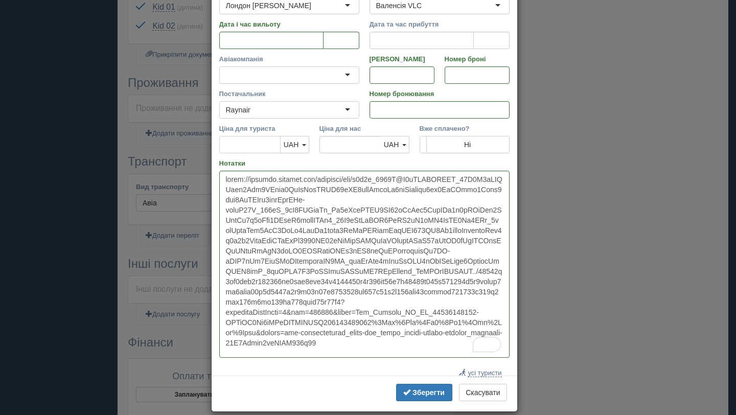
scroll to position [80, 0]
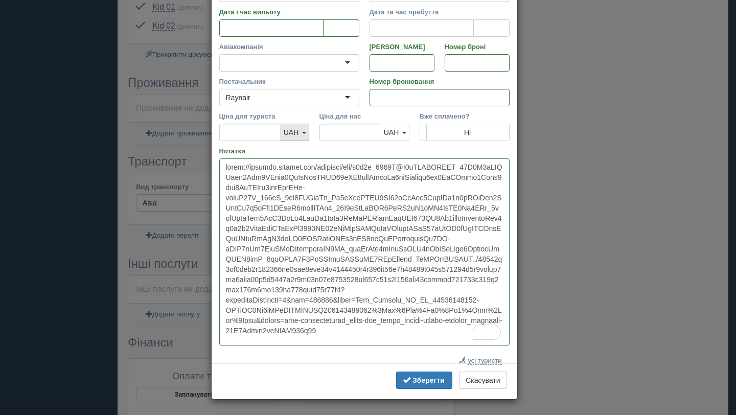
click at [302, 134] on link "UAH" at bounding box center [294, 132] width 29 height 17
click at [291, 168] on link "USD" at bounding box center [295, 167] width 28 height 17
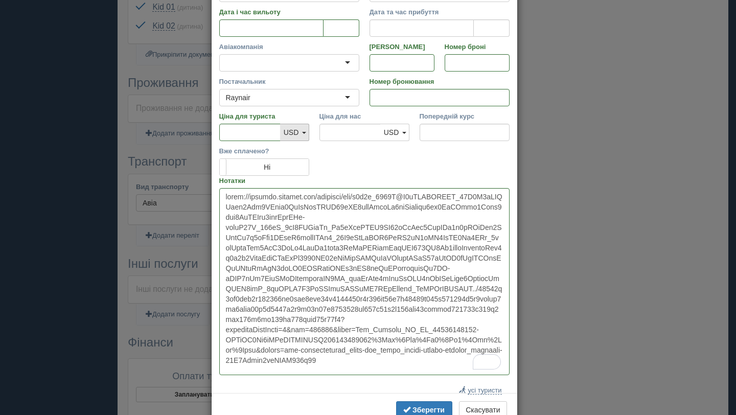
click at [296, 133] on link "USD" at bounding box center [294, 132] width 29 height 17
click at [294, 185] on link "EUR" at bounding box center [295, 184] width 28 height 17
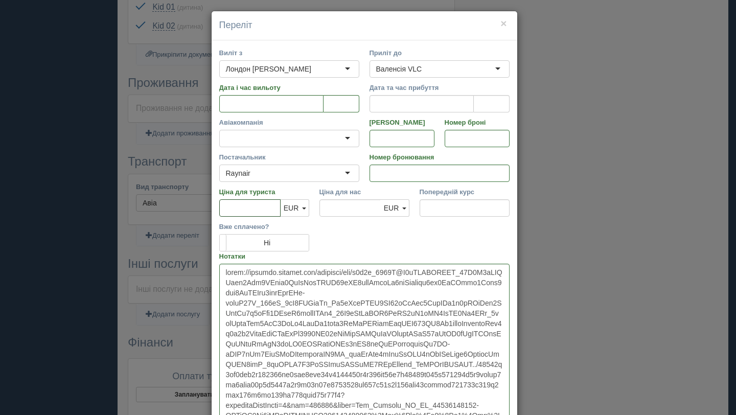
scroll to position [1, 0]
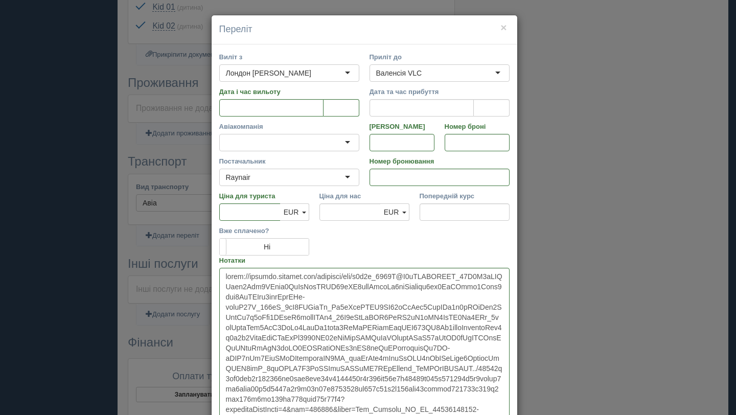
click at [249, 141] on div at bounding box center [289, 142] width 140 height 17
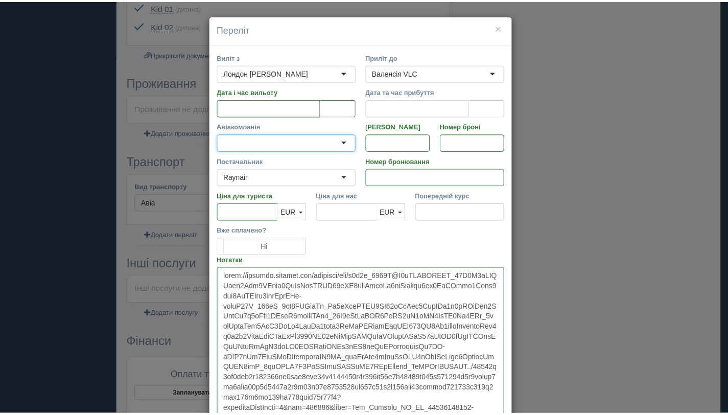
scroll to position [0, 0]
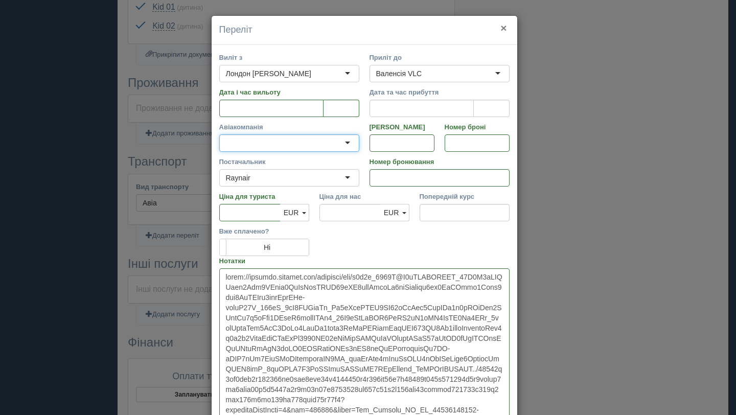
click at [500, 30] on button "×" at bounding box center [503, 27] width 6 height 11
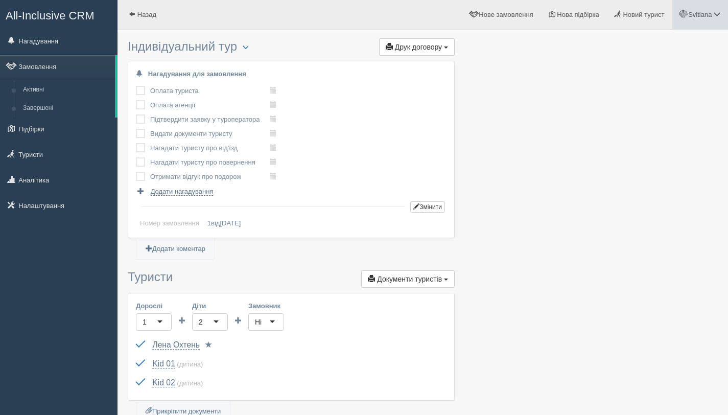
click at [717, 15] on span at bounding box center [717, 14] width 7 height 7
click at [646, 45] on span "Мій профіль" at bounding box center [656, 45] width 38 height 8
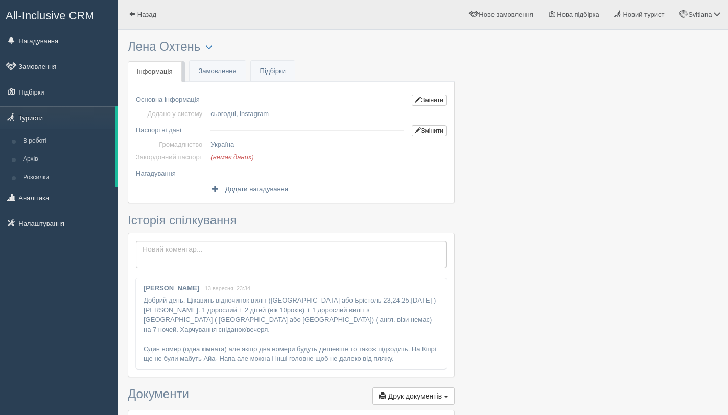
scroll to position [77, 0]
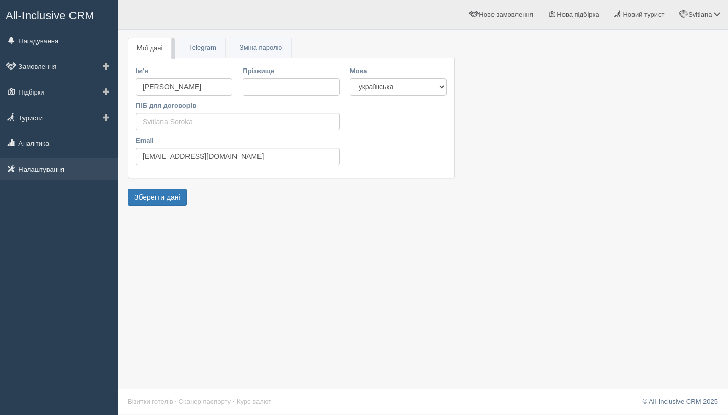
click at [43, 170] on link "Налаштування" at bounding box center [59, 169] width 118 height 22
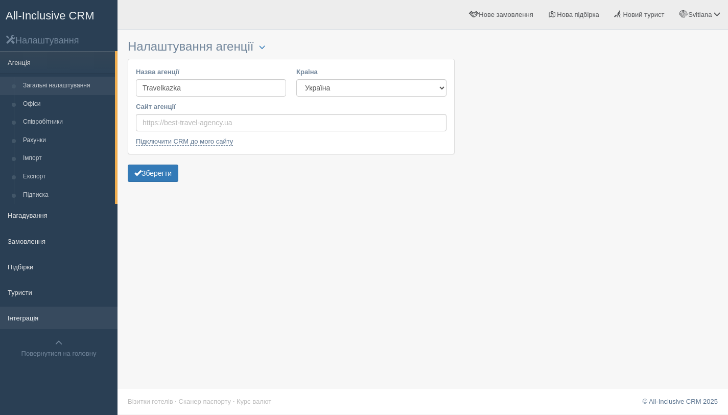
click at [36, 319] on link "Інтеграція" at bounding box center [59, 318] width 118 height 22
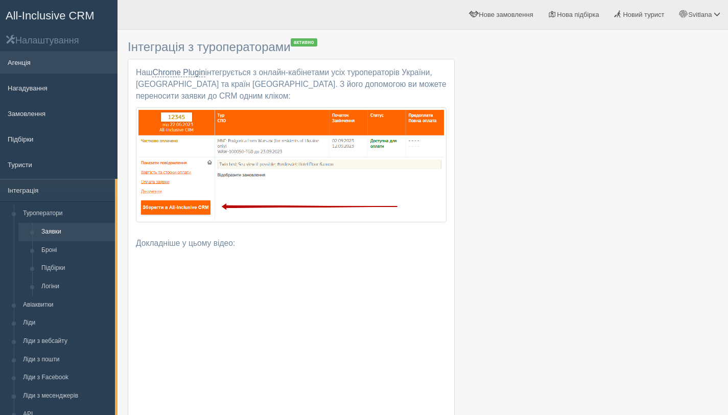
click at [24, 59] on link "Агенція" at bounding box center [59, 62] width 118 height 22
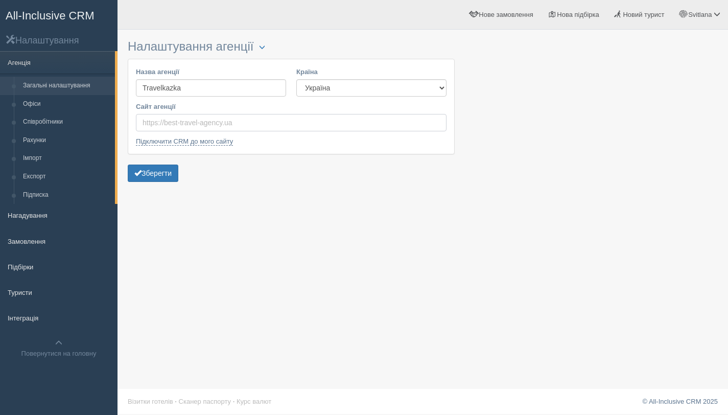
click at [177, 123] on input "Сайт агенції" at bounding box center [291, 122] width 311 height 17
click at [37, 103] on link "Офіси" at bounding box center [66, 104] width 97 height 18
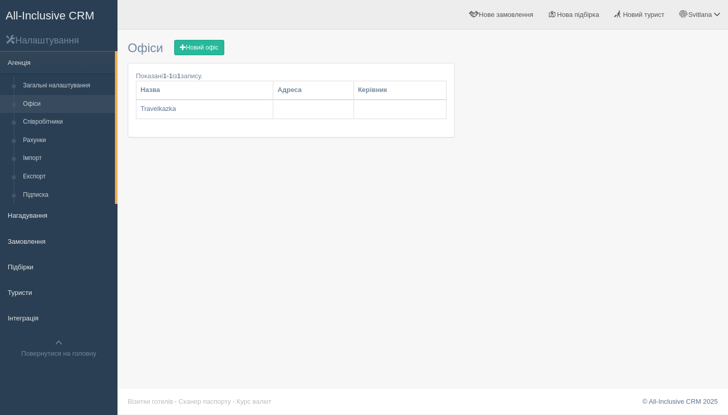
click at [33, 85] on link "Загальні налаштування" at bounding box center [66, 86] width 97 height 18
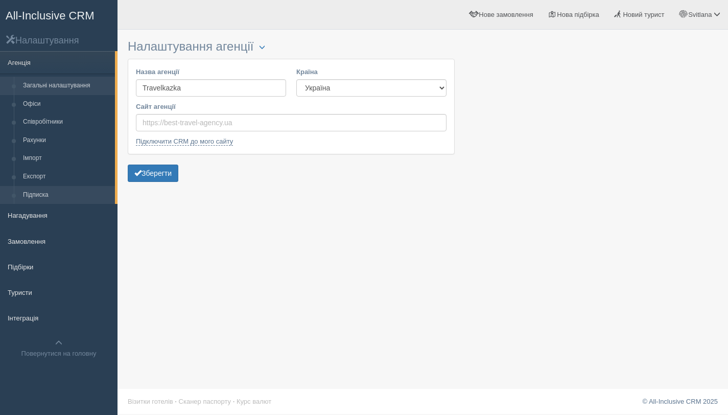
click at [48, 197] on link "Підписка" at bounding box center [66, 195] width 97 height 18
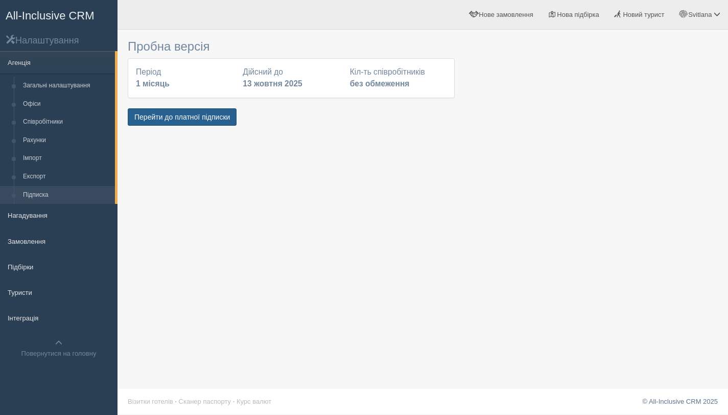
click at [168, 118] on button "Перейти до платної підписки" at bounding box center [182, 116] width 109 height 17
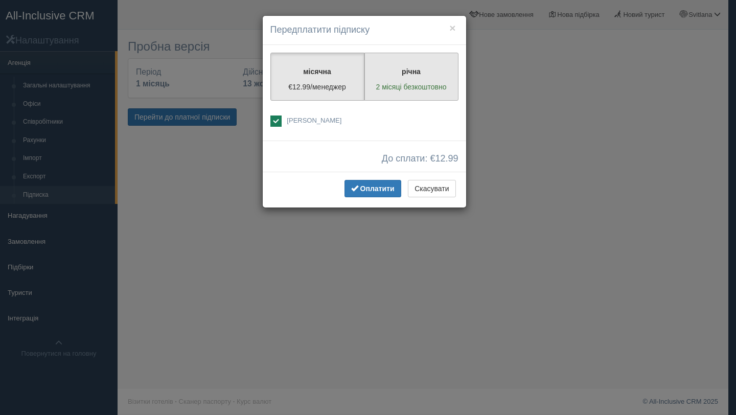
click at [403, 88] on p "2 місяці безкоштовно" at bounding box center [411, 87] width 81 height 10
radio input "true"
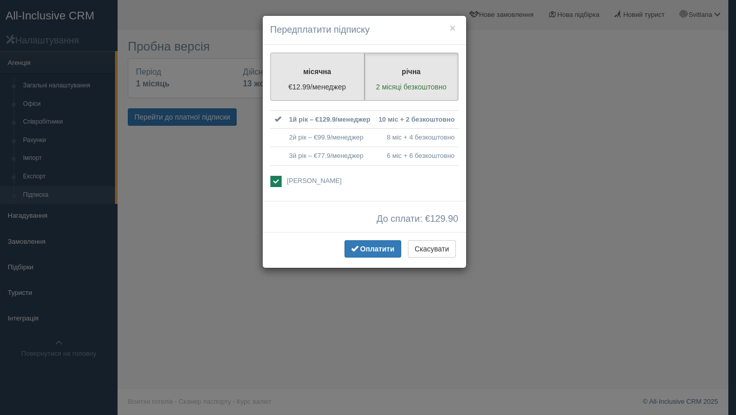
click at [312, 75] on p "місячна" at bounding box center [317, 71] width 81 height 10
radio input "true"
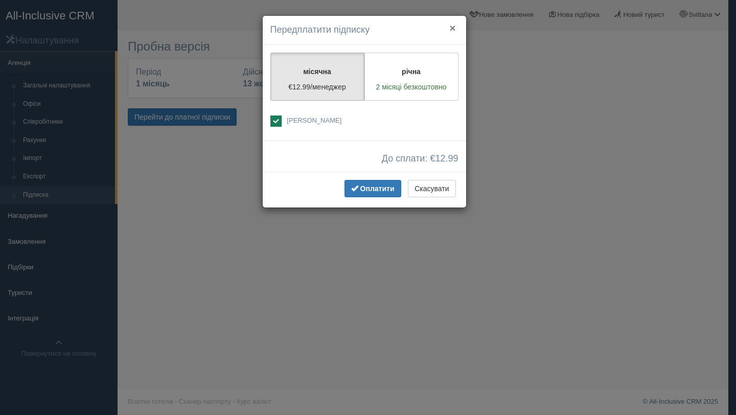
click at [452, 30] on button "×" at bounding box center [452, 27] width 6 height 11
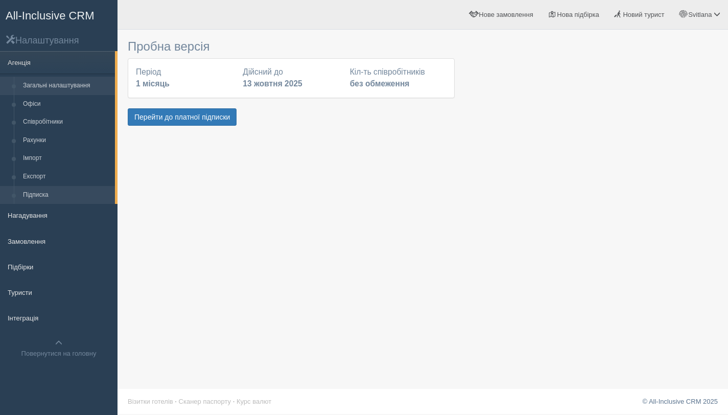
click at [34, 89] on link "Загальні налаштування" at bounding box center [66, 86] width 97 height 18
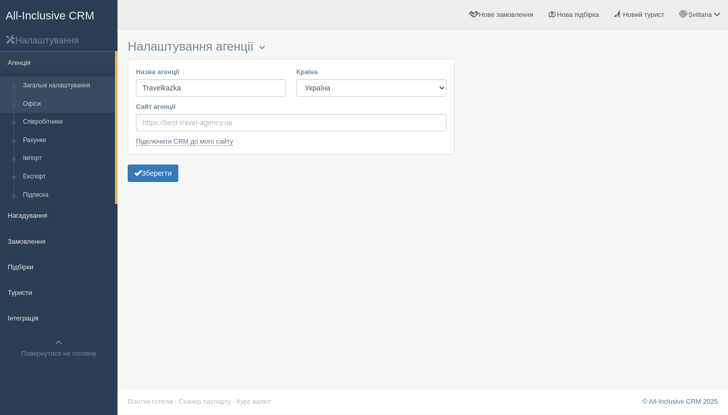
click at [31, 102] on link "Офіси" at bounding box center [66, 104] width 97 height 18
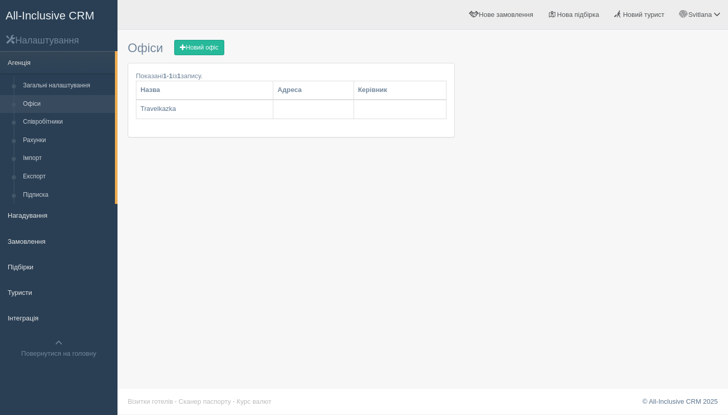
click at [60, 13] on span "All-Inclusive CRM" at bounding box center [50, 15] width 89 height 13
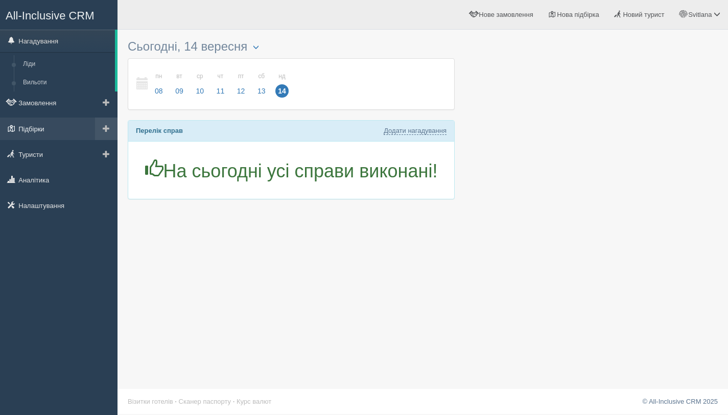
click at [38, 129] on link "Підбірки" at bounding box center [59, 129] width 118 height 22
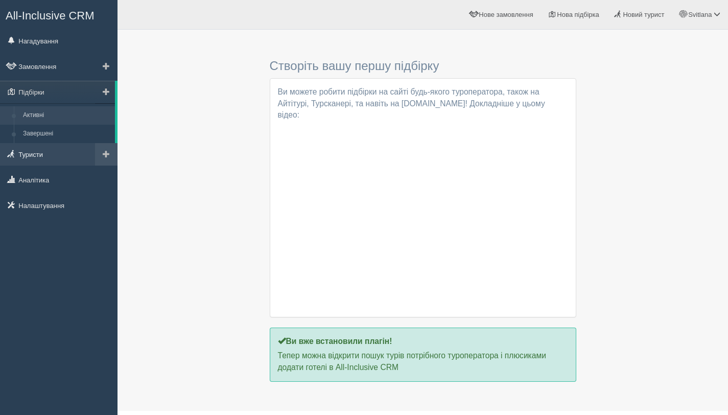
click at [43, 156] on link "Туристи" at bounding box center [59, 154] width 118 height 22
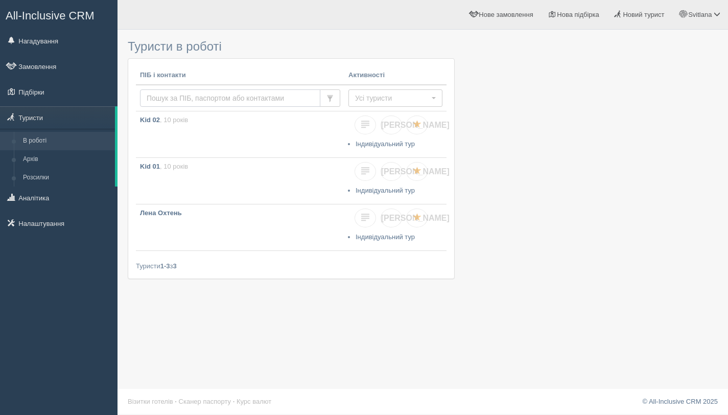
click at [218, 98] on input "text" at bounding box center [230, 97] width 180 height 17
click at [184, 216] on p "Лена Охтень" at bounding box center [240, 214] width 200 height 10
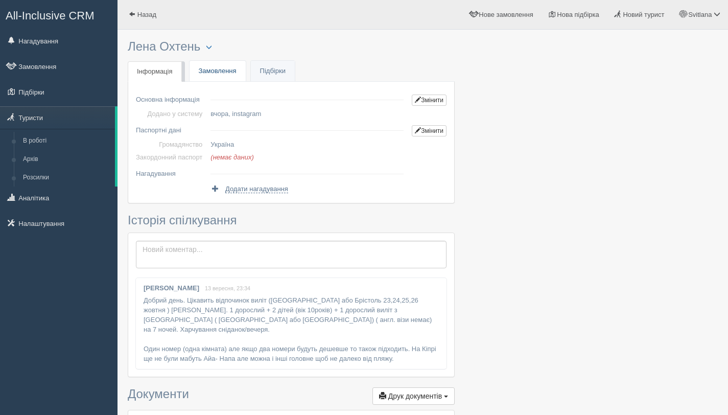
click at [214, 70] on link "Замовлення" at bounding box center [218, 71] width 56 height 21
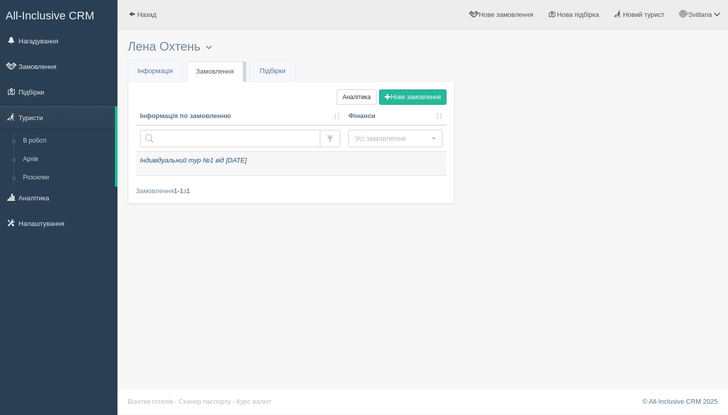
click at [157, 162] on icon "Індивідуальний тур №1 від [DATE]" at bounding box center [193, 160] width 107 height 8
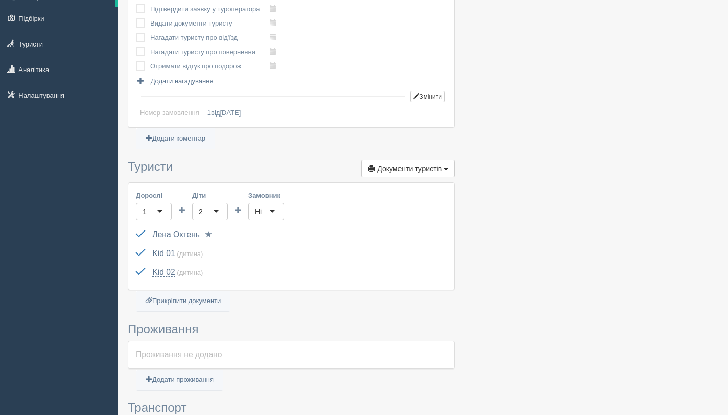
scroll to position [244, 0]
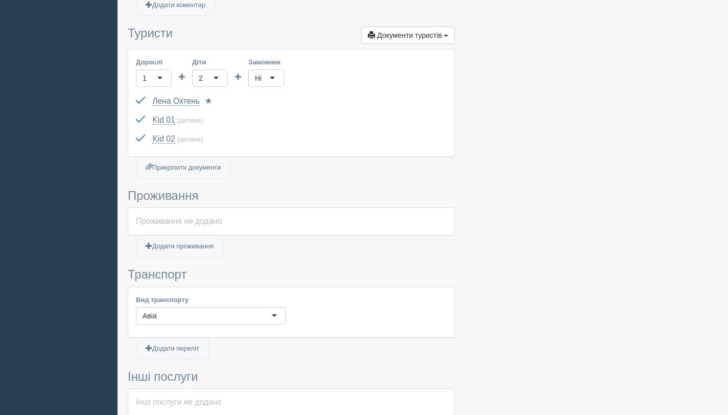
click at [178, 221] on div "Проживання не додано" at bounding box center [291, 222] width 311 height 12
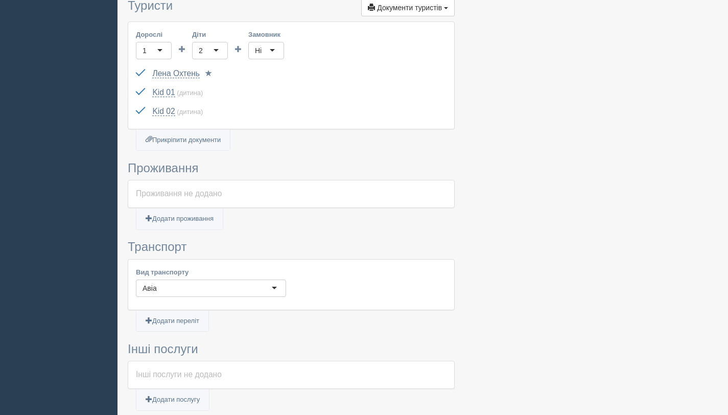
scroll to position [284, 0]
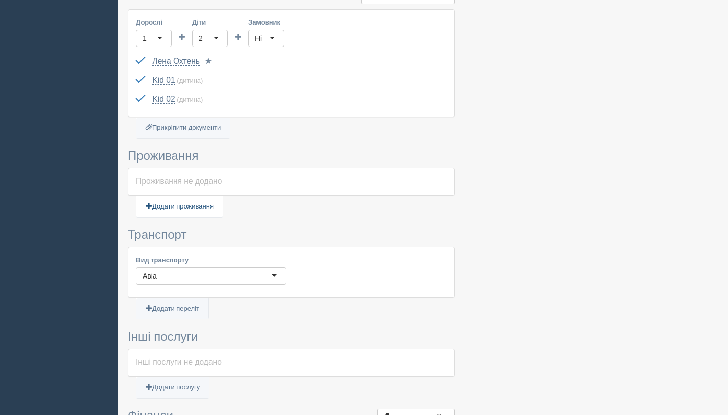
click at [181, 203] on link "Додати проживання" at bounding box center [179, 206] width 86 height 21
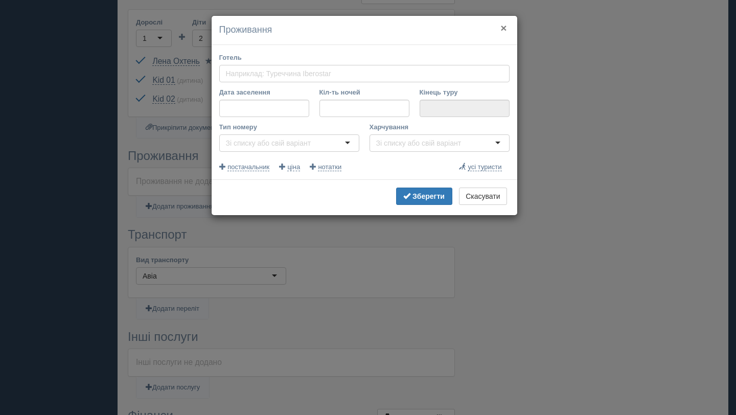
click at [506, 28] on button "×" at bounding box center [503, 27] width 6 height 11
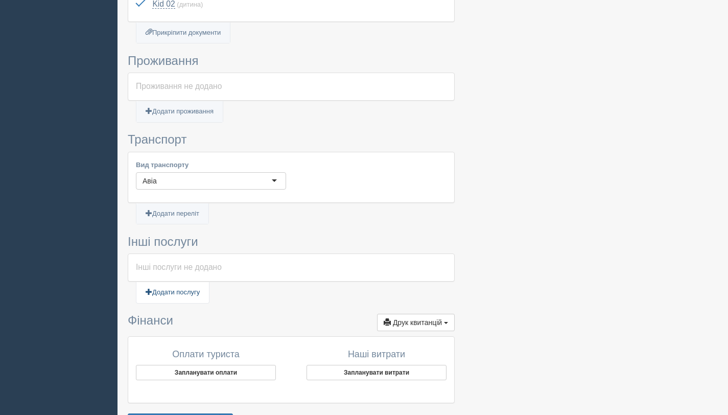
scroll to position [423, 0]
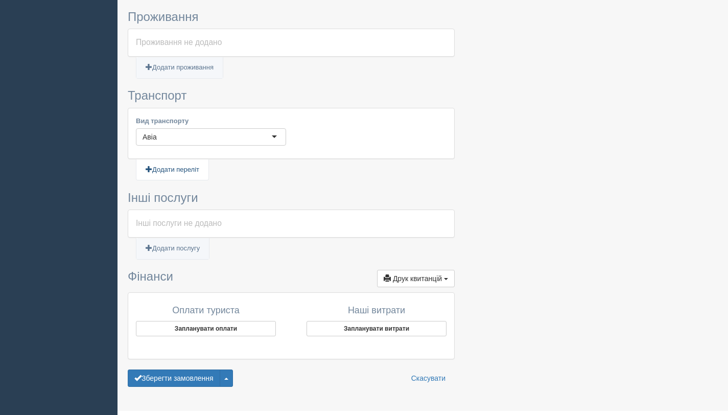
click at [175, 172] on link "Додати переліт" at bounding box center [172, 169] width 72 height 21
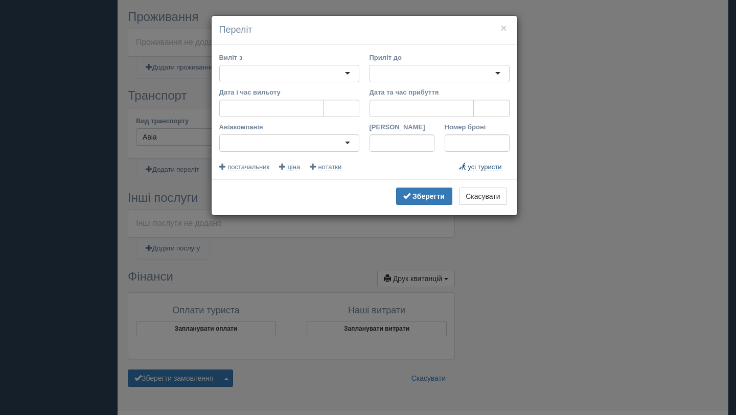
click at [483, 167] on span "усі туристи" at bounding box center [485, 167] width 34 height 8
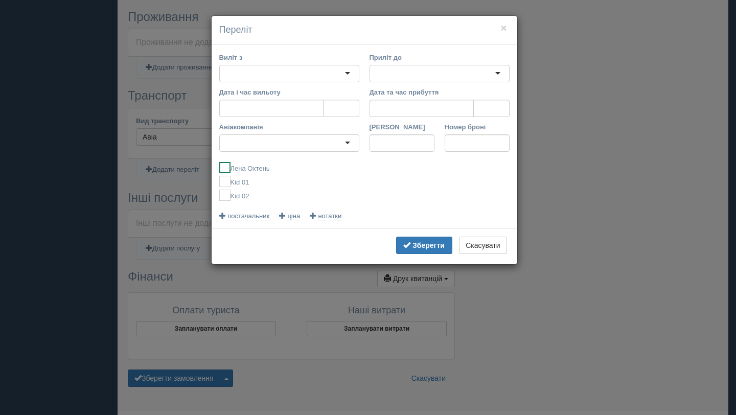
click at [227, 167] on ins at bounding box center [224, 167] width 11 height 11
checkbox input "true"
click at [226, 181] on ins at bounding box center [224, 181] width 11 height 11
checkbox input "true"
click at [225, 196] on ins at bounding box center [224, 195] width 11 height 11
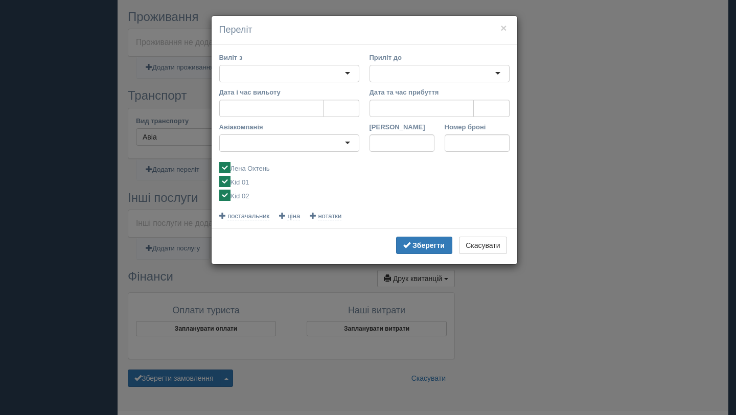
click at [336, 75] on div at bounding box center [289, 73] width 140 height 17
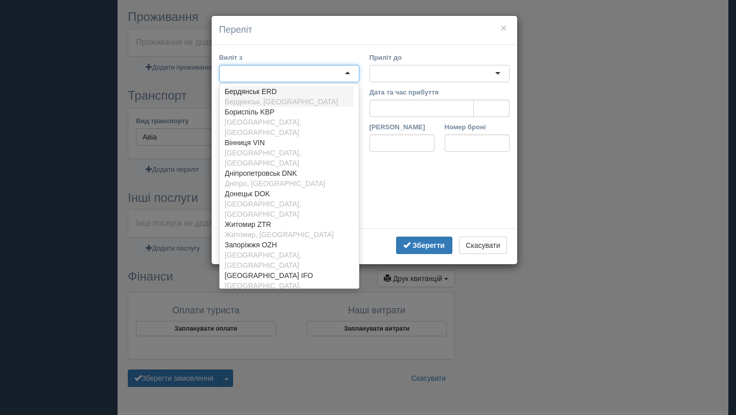
click at [437, 199] on label "Kid 02" at bounding box center [364, 195] width 290 height 11
checkbox input "false"
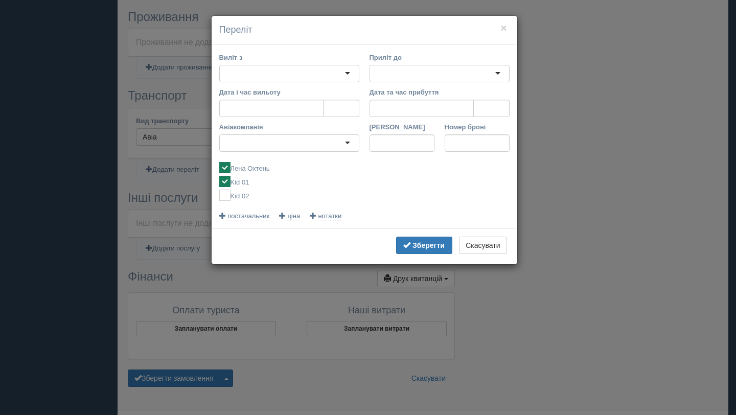
click at [155, 134] on div "× Переліт Виліт з Бердянськ ERD Бердянськ, Україна Бориспіль KBP Київ, Україна …" at bounding box center [368, 207] width 736 height 415
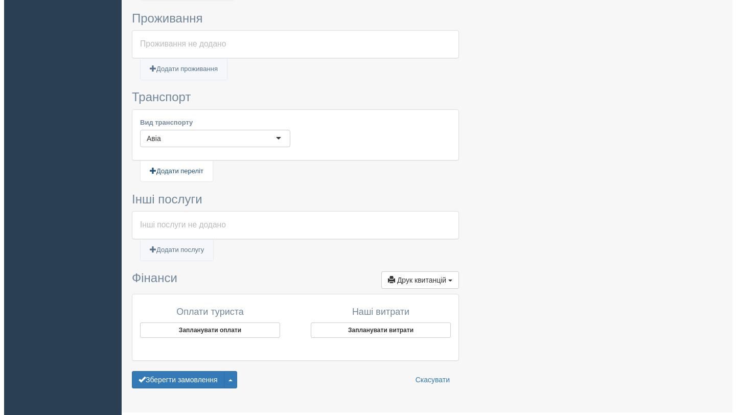
scroll to position [421, 0]
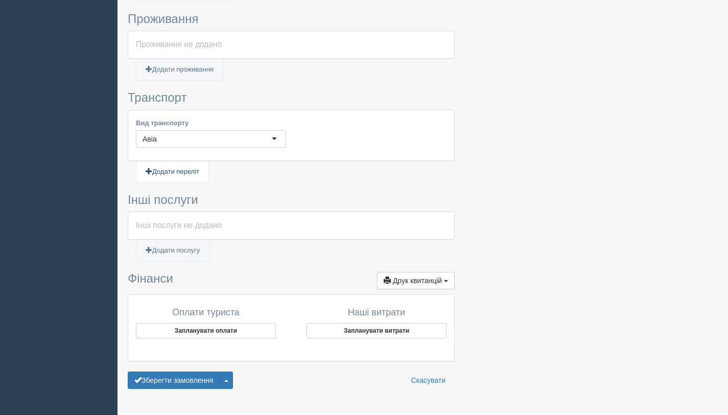
click at [181, 169] on link "Додати переліт" at bounding box center [172, 172] width 72 height 21
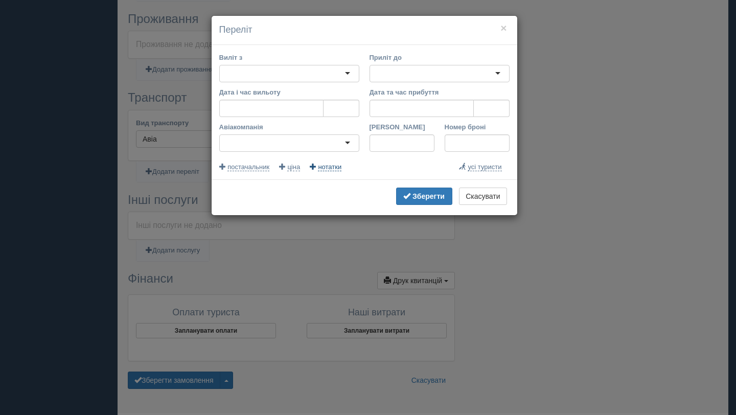
click at [335, 168] on span "нотатки" at bounding box center [330, 167] width 24 height 8
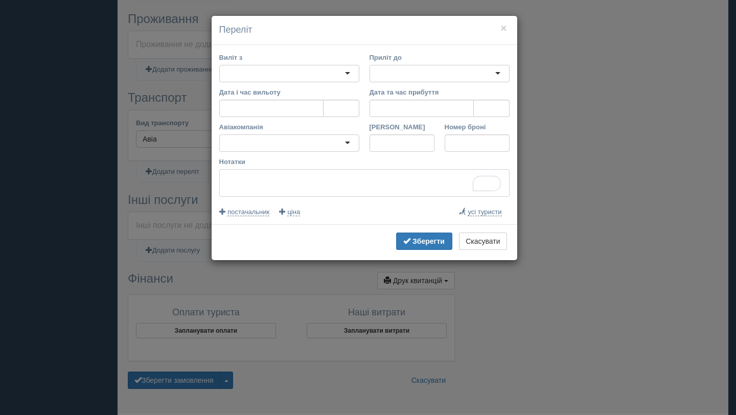
paste textarea "https://flights.booking.com/checkout/pax/d6a1f_3904B@H4sIAAAAAAAA_22Q3W6jMBCFny…"
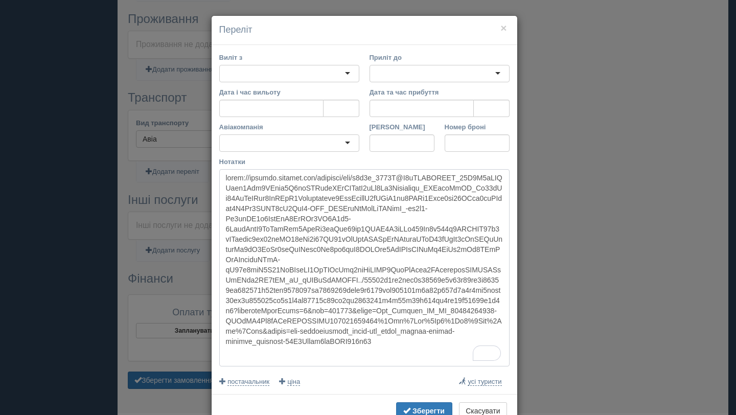
type textarea "https://flights.booking.com/checkout/pax/d6a1f_3904B@H4sIAAAAAAAA_22Q3W6jMBCFny…"
click at [242, 140] on div at bounding box center [289, 142] width 140 height 17
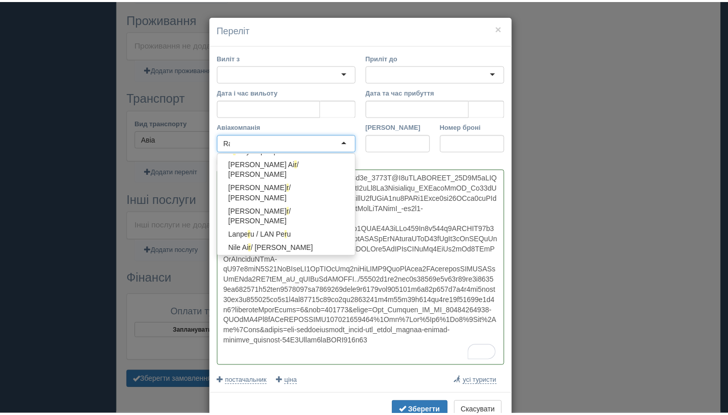
scroll to position [3, 0]
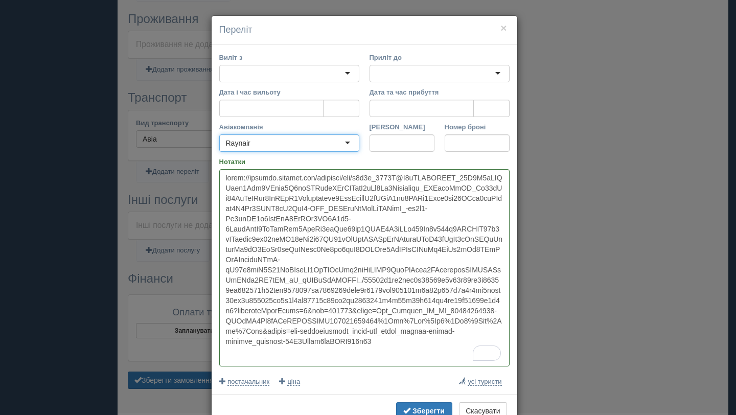
type input "Raynair"
click at [227, 72] on div at bounding box center [289, 73] width 140 height 17
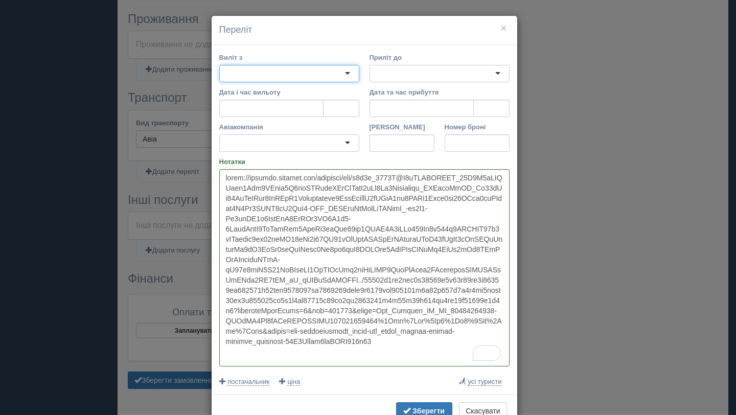
click at [227, 72] on div at bounding box center [289, 73] width 140 height 17
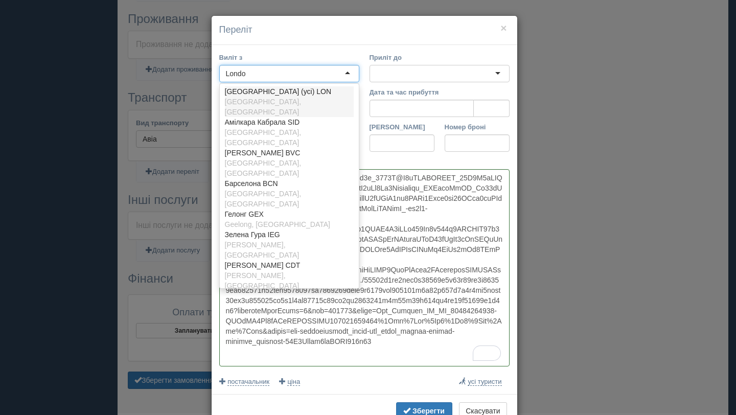
type input "London"
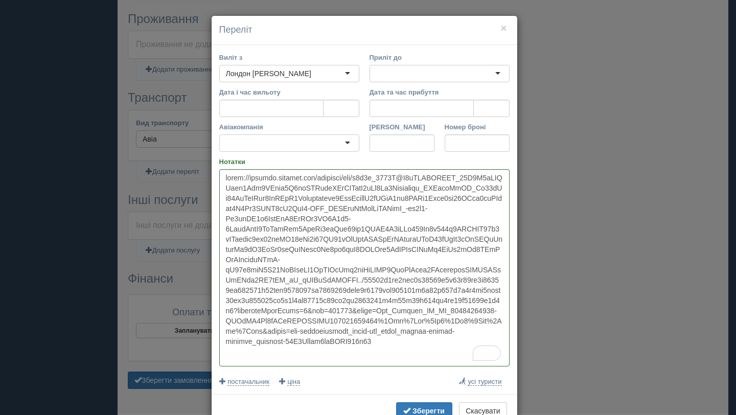
click at [380, 77] on div at bounding box center [440, 73] width 140 height 17
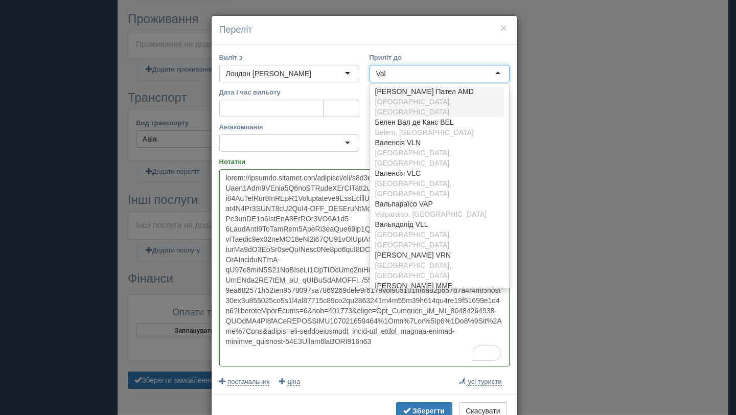
type input "Vale"
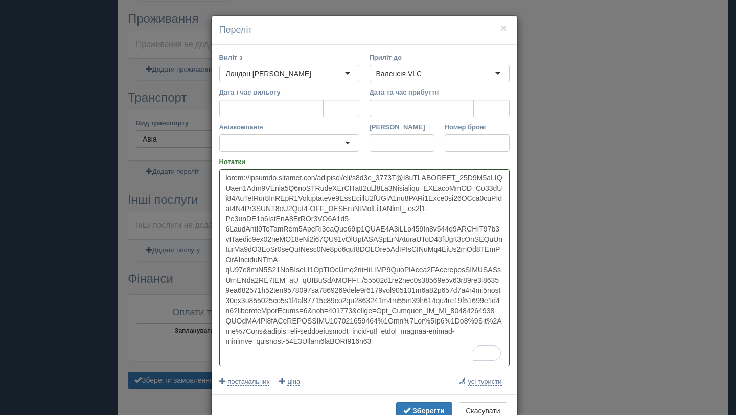
drag, startPoint x: 218, startPoint y: 179, endPoint x: 436, endPoint y: 379, distance: 295.5
click at [436, 379] on div "Постачальник Номер бронювання Ціна для туриста UAH USD EUR UAH UAH USD EUR Ціна…" at bounding box center [364, 271] width 290 height 229
click at [488, 355] on icon "Open Grammarly. 0 Suggestions." at bounding box center [489, 353] width 11 height 11
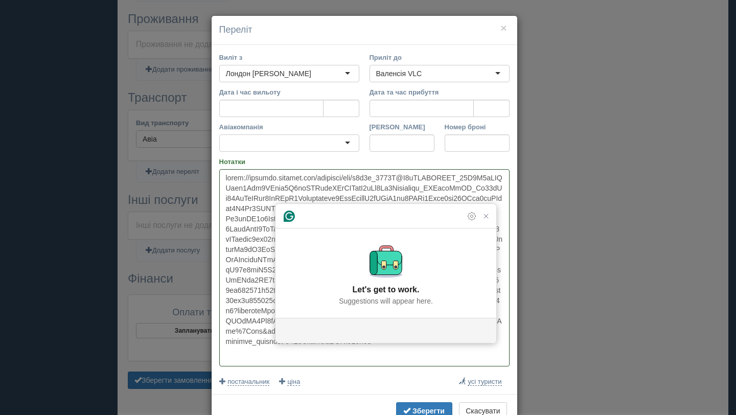
click at [223, 212] on textarea "Нотатки" at bounding box center [364, 267] width 290 height 197
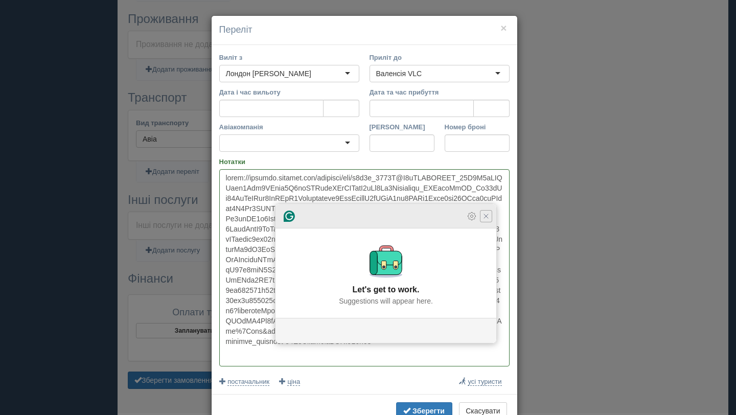
click at [488, 218] on icon "Close Grammarly Assistant" at bounding box center [486, 216] width 4 height 4
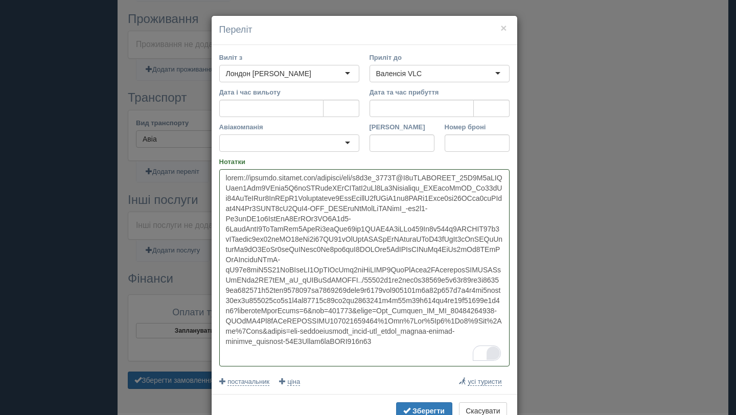
drag, startPoint x: 223, startPoint y: 177, endPoint x: 399, endPoint y: 375, distance: 265.0
click at [399, 375] on div "Постачальник Номер бронювання Ціна для туриста UAH USD EUR UAH UAH USD EUR Ціна…" at bounding box center [364, 271] width 290 height 229
click at [500, 27] on button "×" at bounding box center [503, 27] width 6 height 11
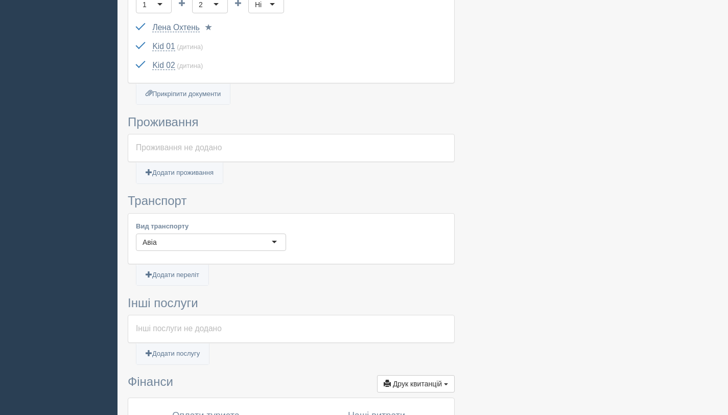
scroll to position [322, 0]
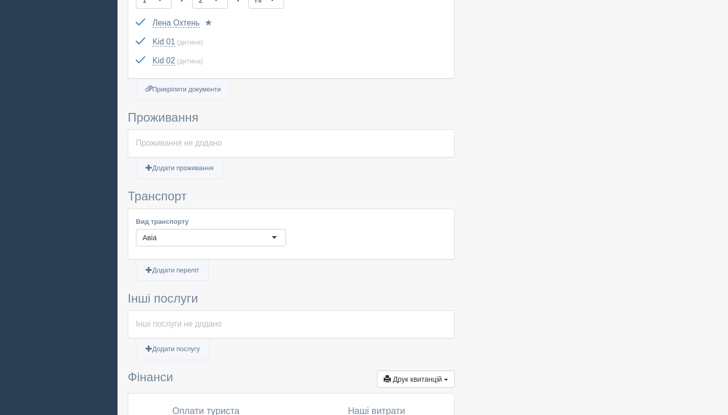
click at [182, 149] on div "Проживання не додано" at bounding box center [291, 143] width 326 height 27
click at [185, 143] on div "Проживання не додано" at bounding box center [291, 143] width 311 height 12
click at [183, 170] on link "Додати проживання" at bounding box center [179, 168] width 86 height 21
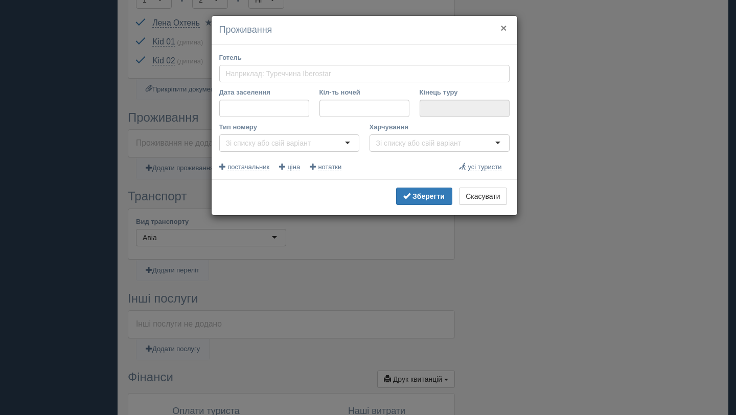
click at [505, 29] on button "×" at bounding box center [503, 27] width 6 height 11
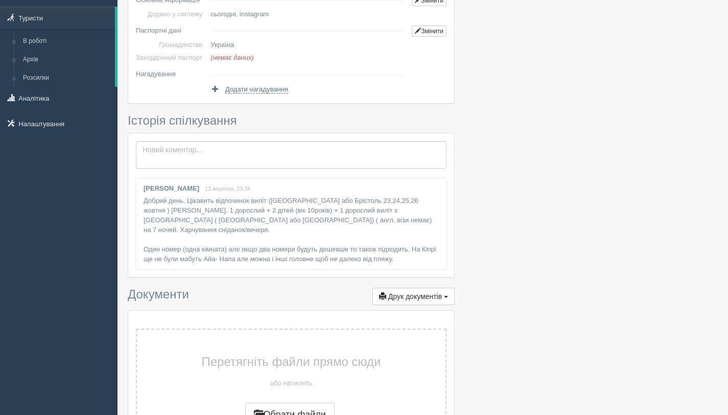
scroll to position [48, 0]
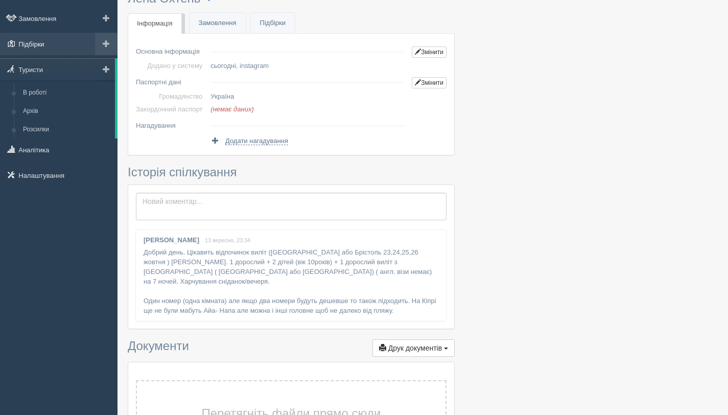
click at [26, 43] on link "Підбірки" at bounding box center [59, 44] width 118 height 22
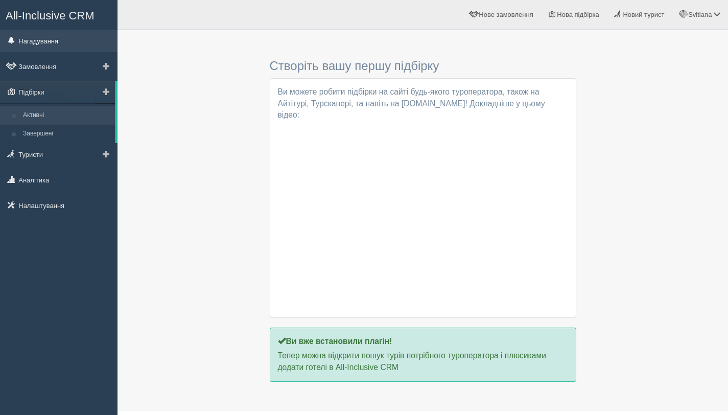
click at [40, 40] on link "Нагадування" at bounding box center [59, 41] width 118 height 22
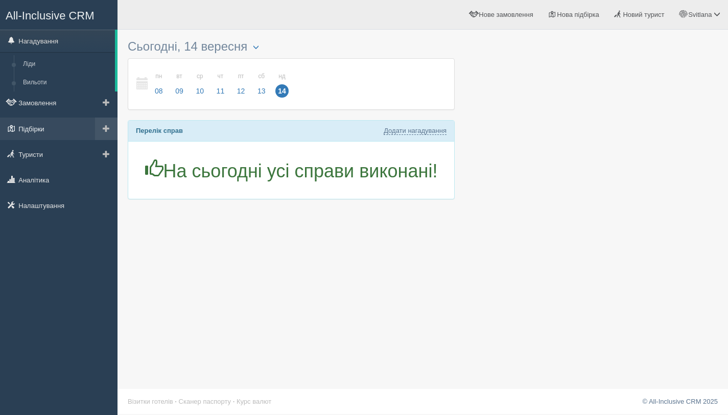
click at [33, 128] on link "Підбірки" at bounding box center [59, 129] width 118 height 22
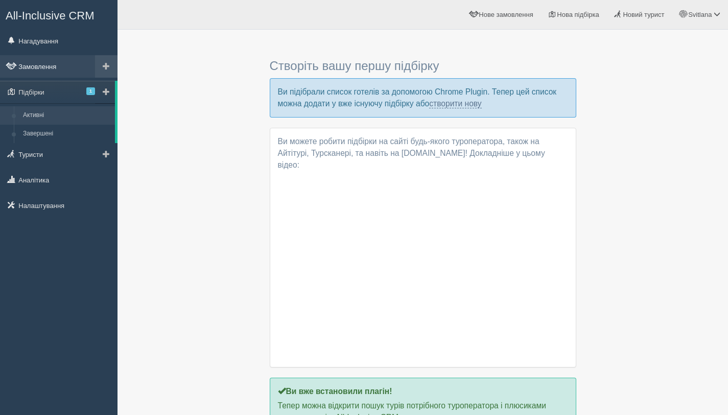
click at [37, 64] on link "Замовлення" at bounding box center [59, 66] width 118 height 22
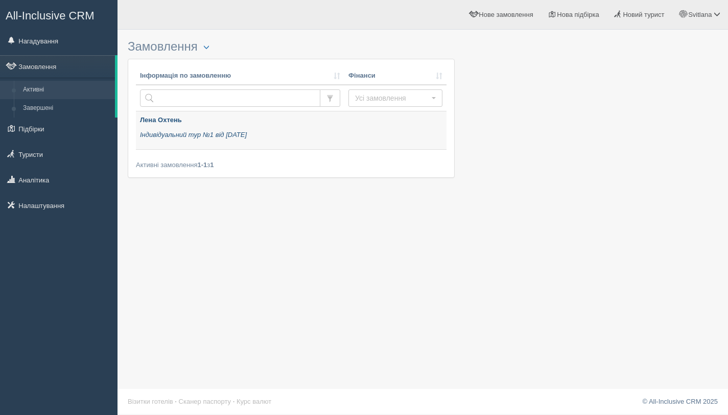
click at [219, 132] on icon "Індивідуальний тур №1 від [DATE]" at bounding box center [193, 135] width 107 height 8
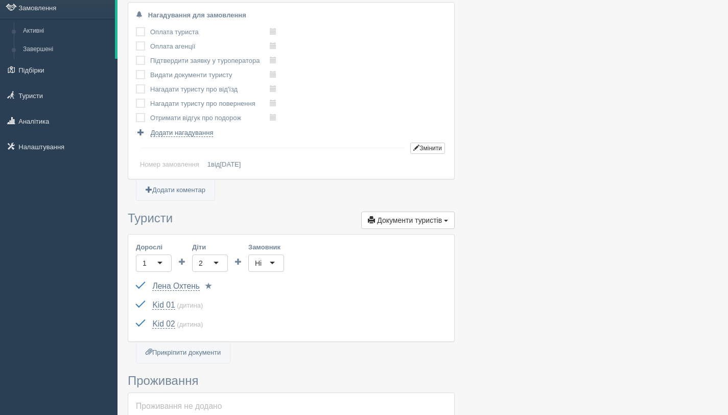
scroll to position [65, 0]
